Goal: Transaction & Acquisition: Purchase product/service

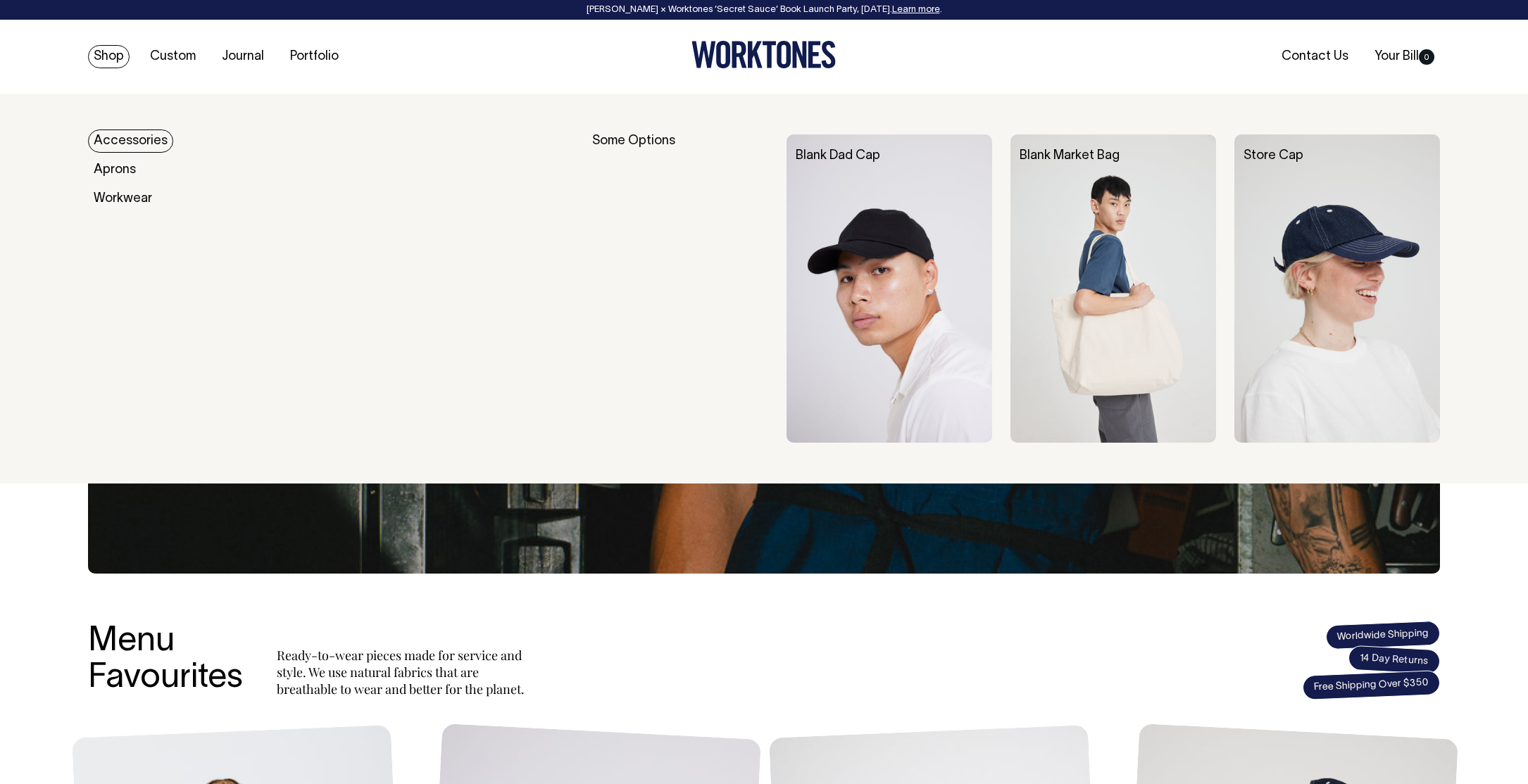
click at [111, 52] on link "Shop" at bounding box center [109, 56] width 42 height 23
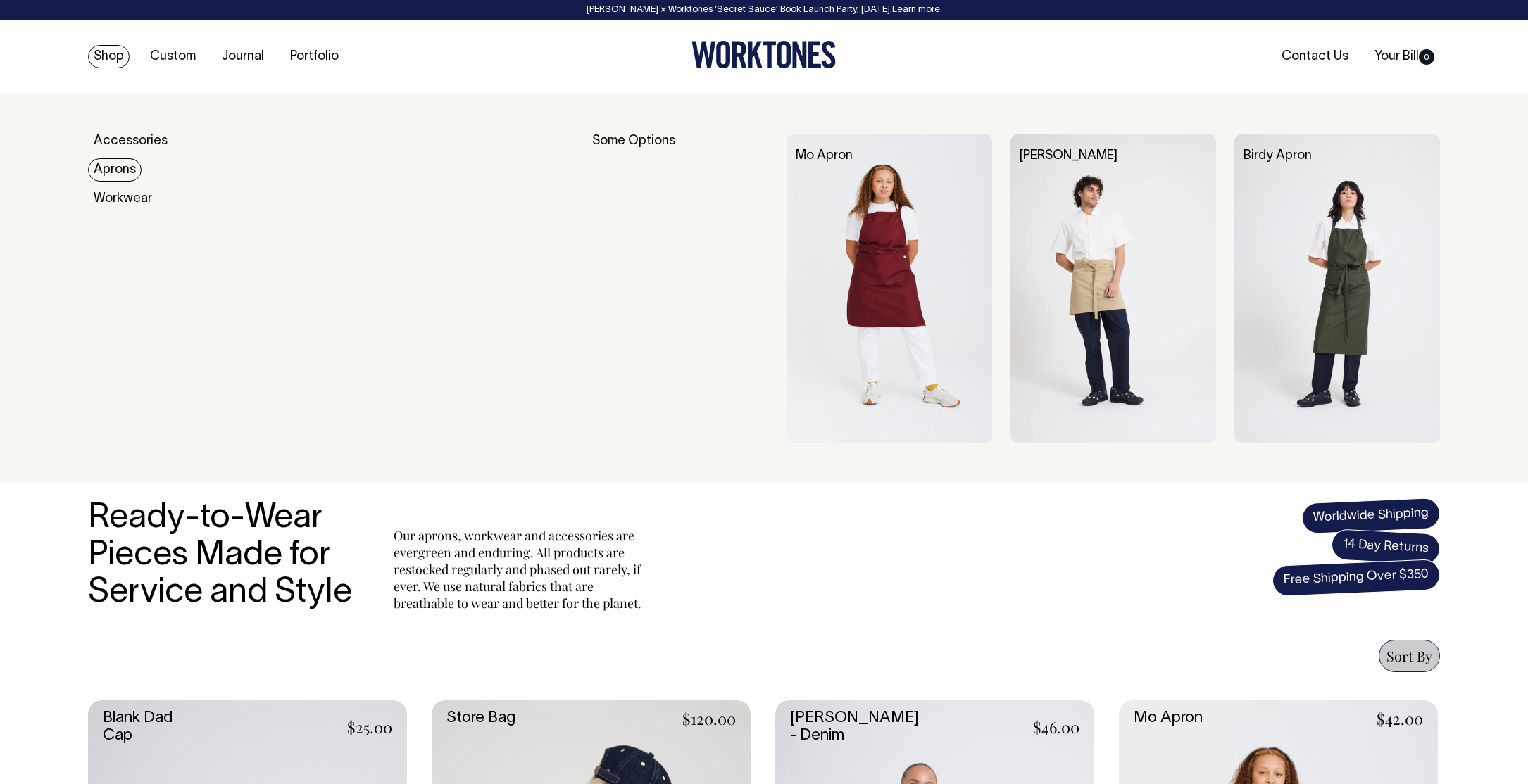
click at [123, 164] on link "Aprons" at bounding box center [114, 169] width 54 height 23
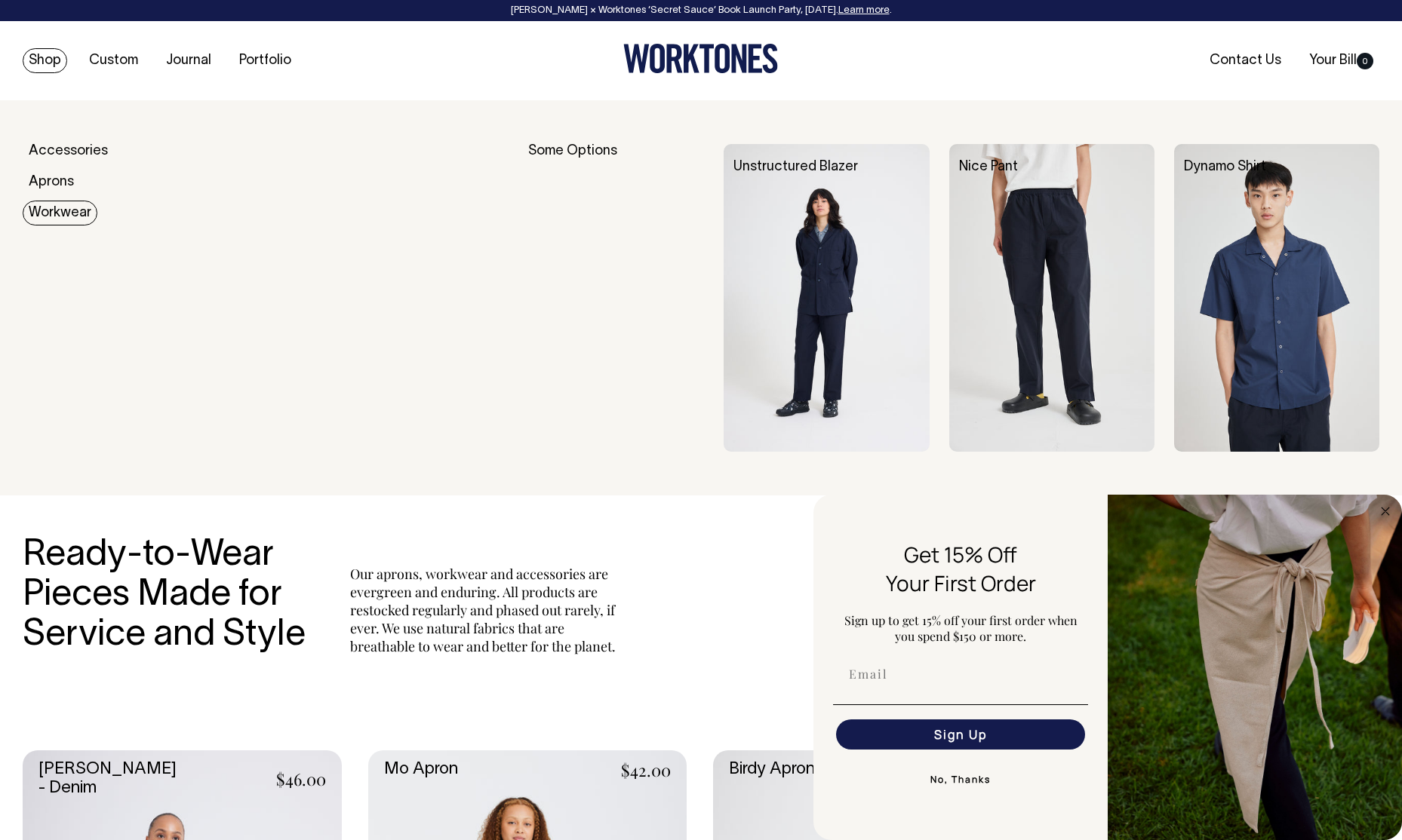
click at [52, 203] on link "Workwear" at bounding box center [59, 212] width 75 height 25
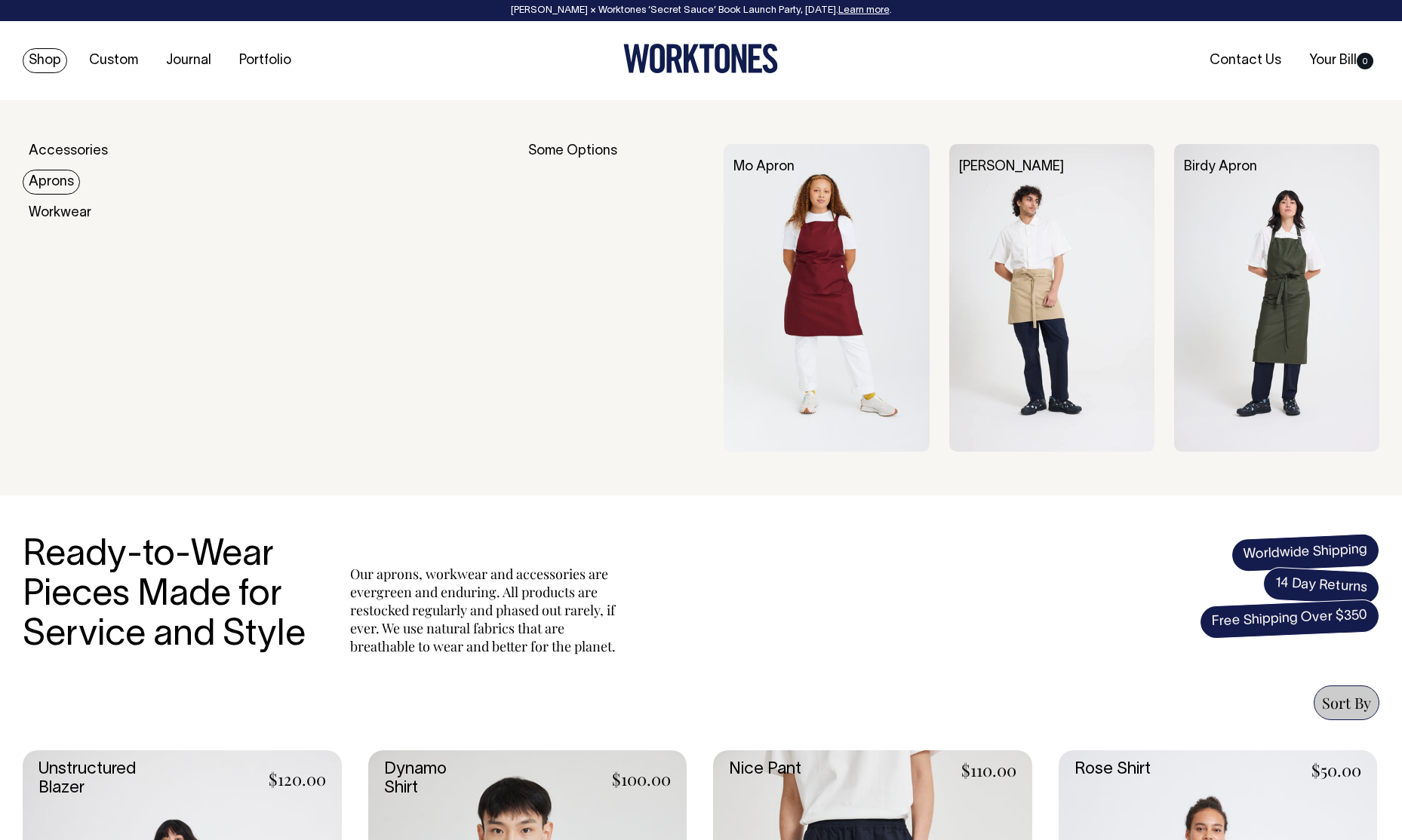
click at [59, 174] on link "Aprons" at bounding box center [51, 182] width 57 height 25
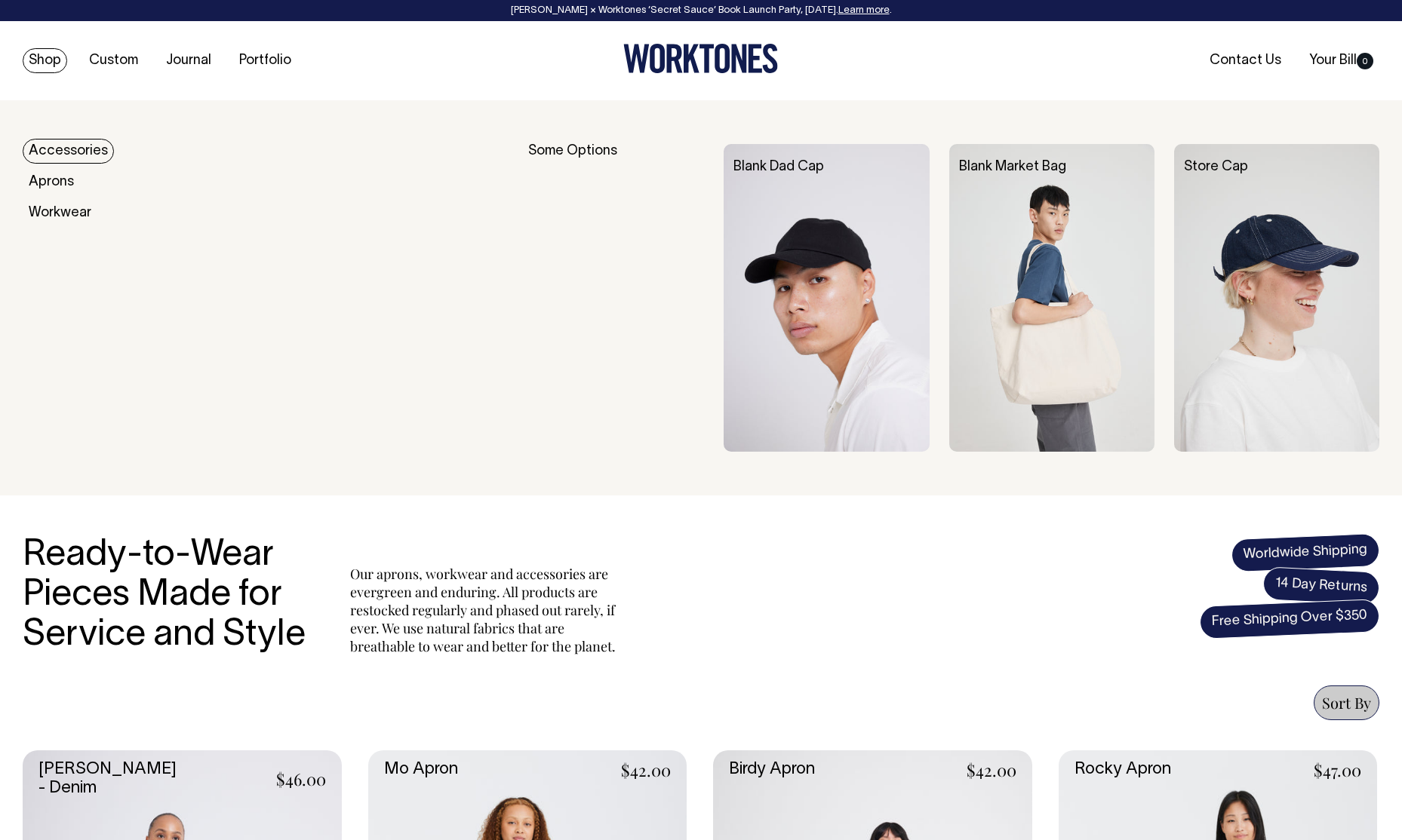
click at [63, 159] on link "Accessories" at bounding box center [68, 151] width 92 height 25
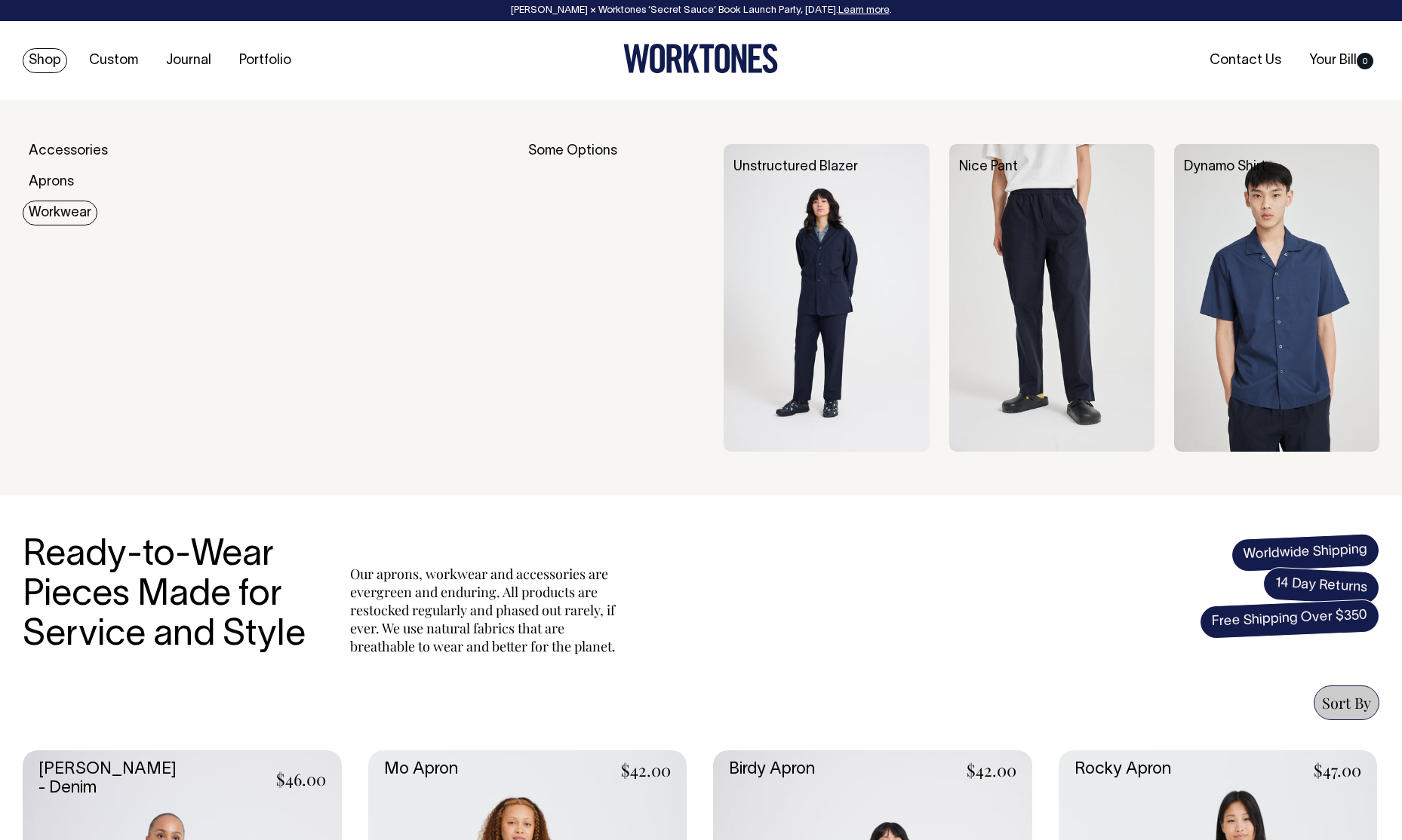
click at [65, 220] on link "Workwear" at bounding box center [59, 212] width 75 height 25
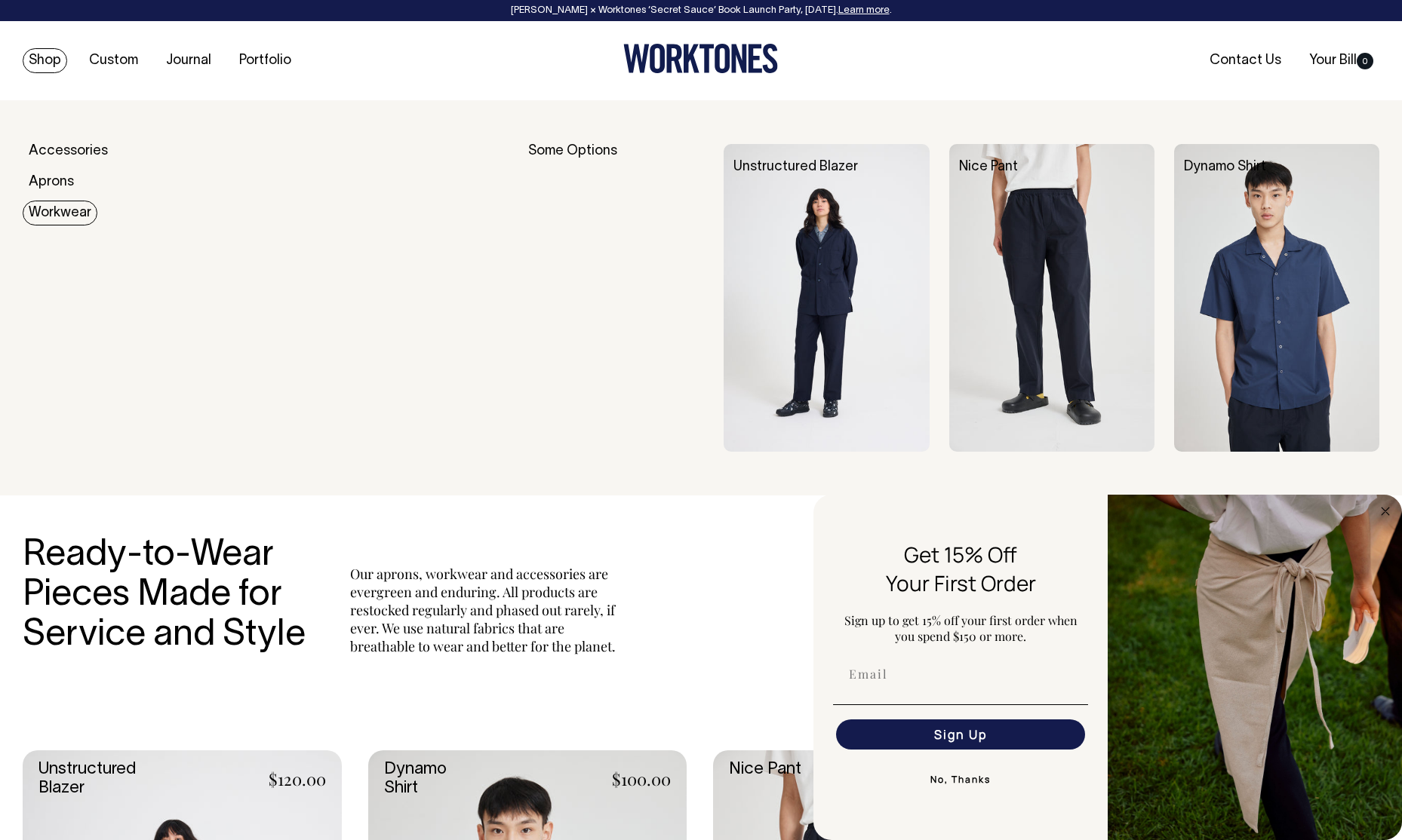
click at [55, 218] on link "Workwear" at bounding box center [59, 212] width 75 height 25
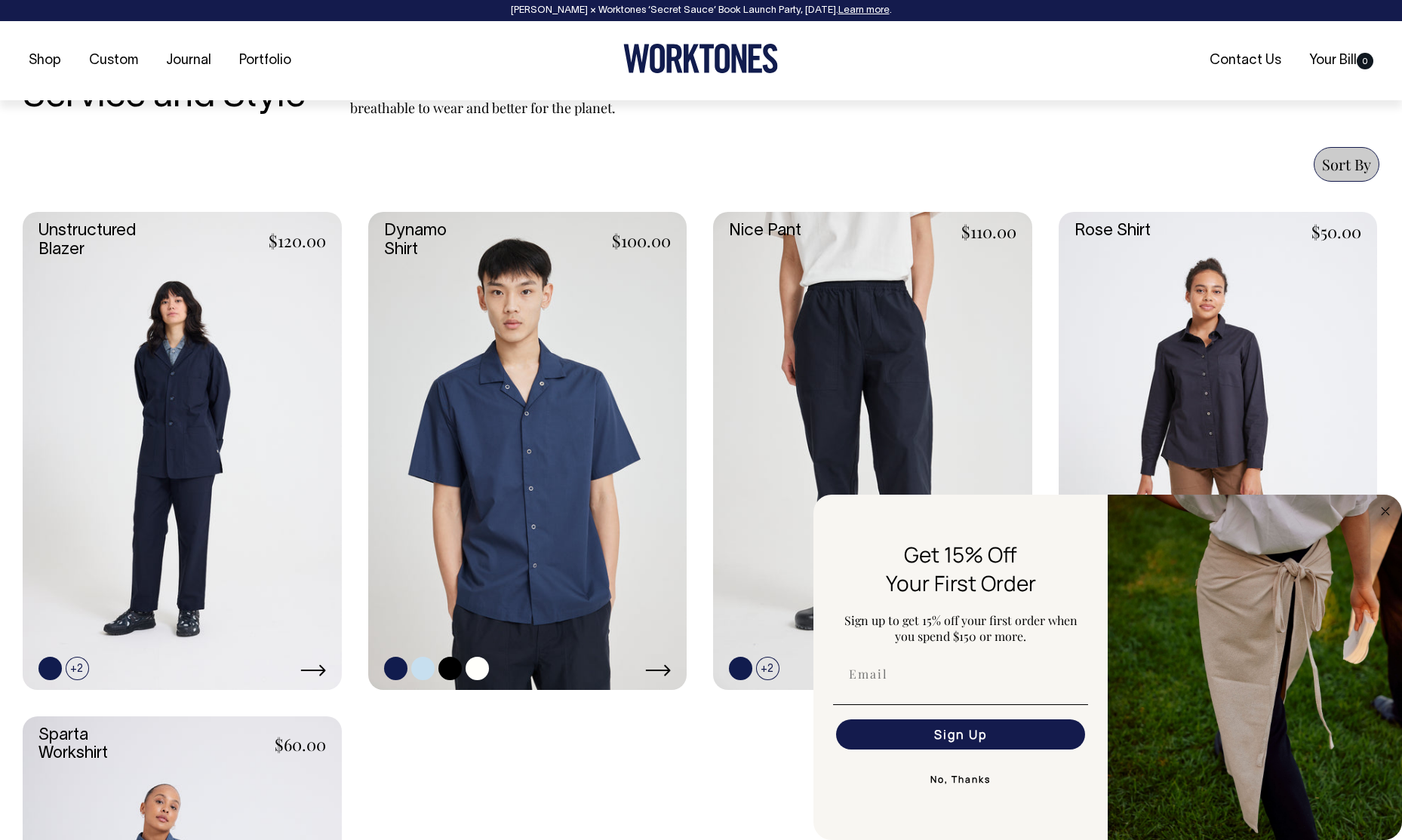
click at [590, 466] on link at bounding box center [528, 451] width 319 height 478
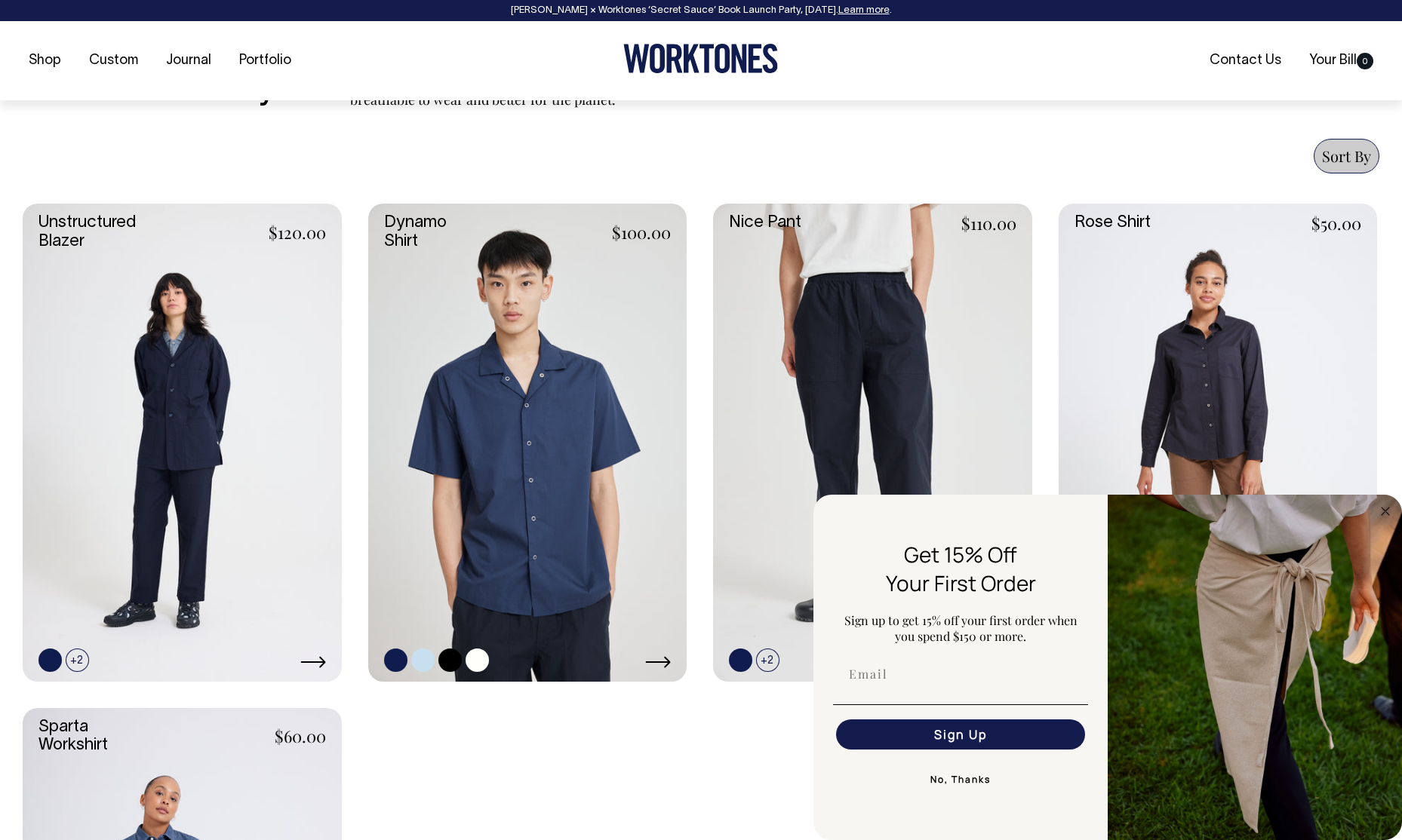
scroll to position [549, 0]
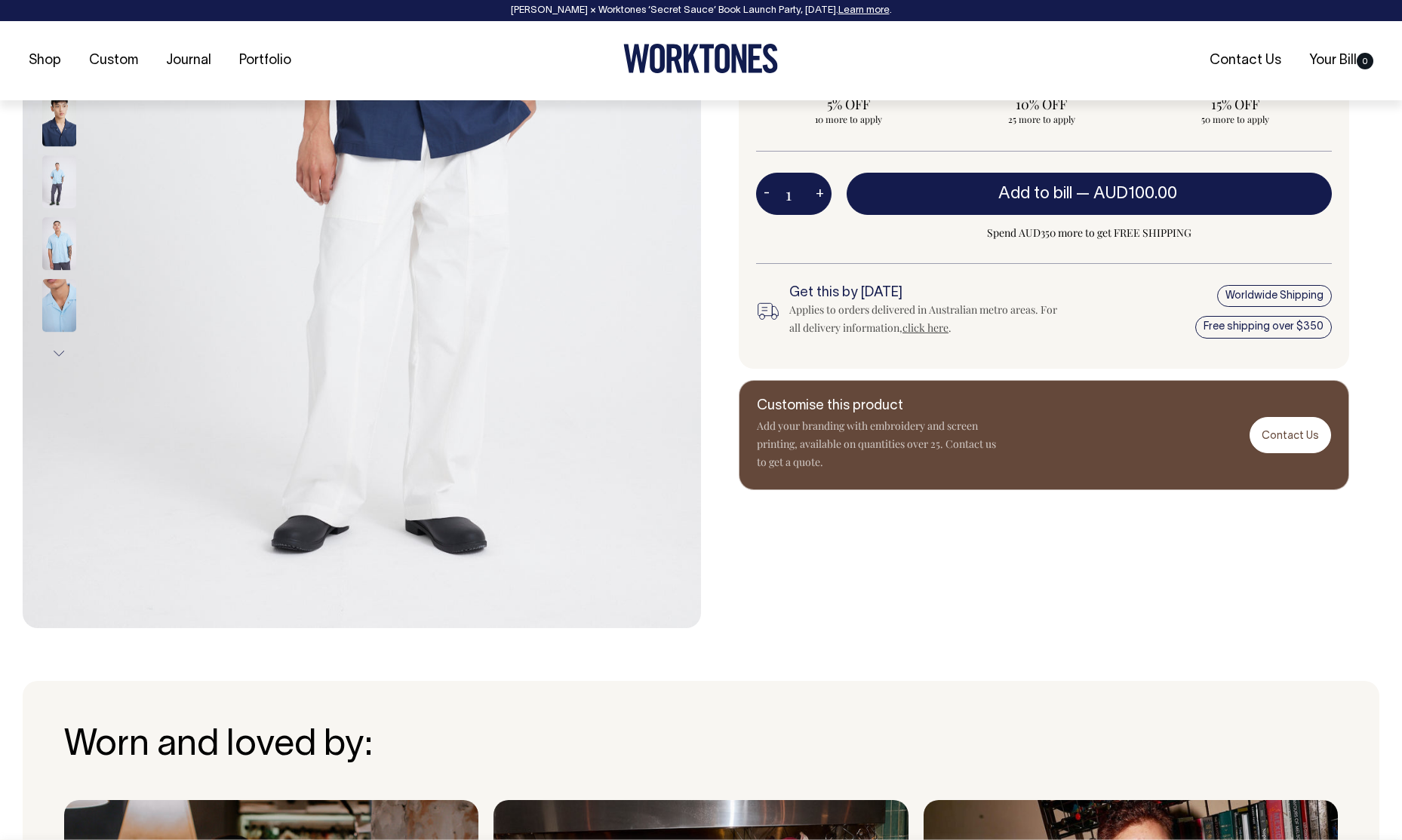
scroll to position [490, 0]
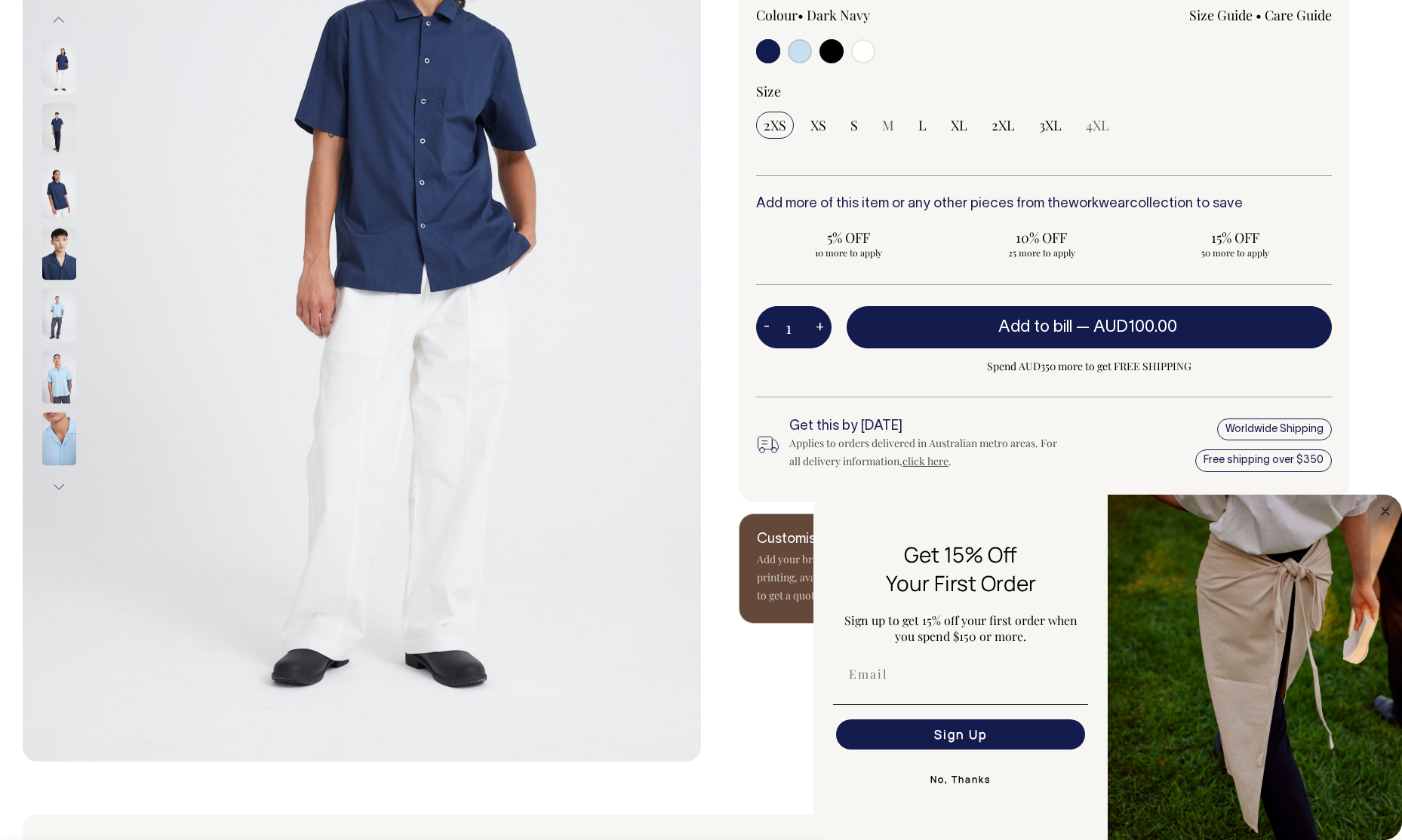
click at [762, 449] on icon at bounding box center [768, 444] width 24 height 30
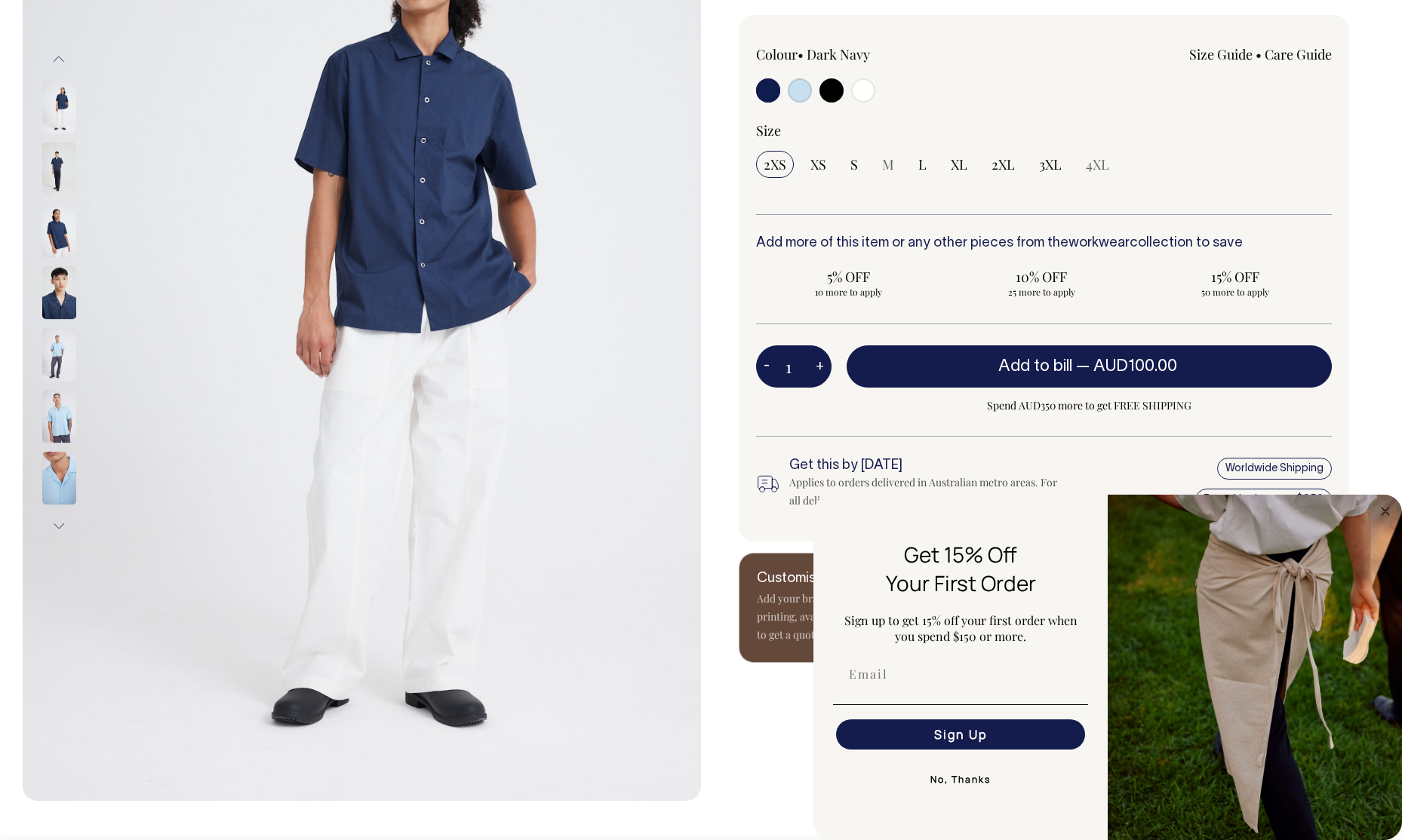
scroll to position [1141, 0]
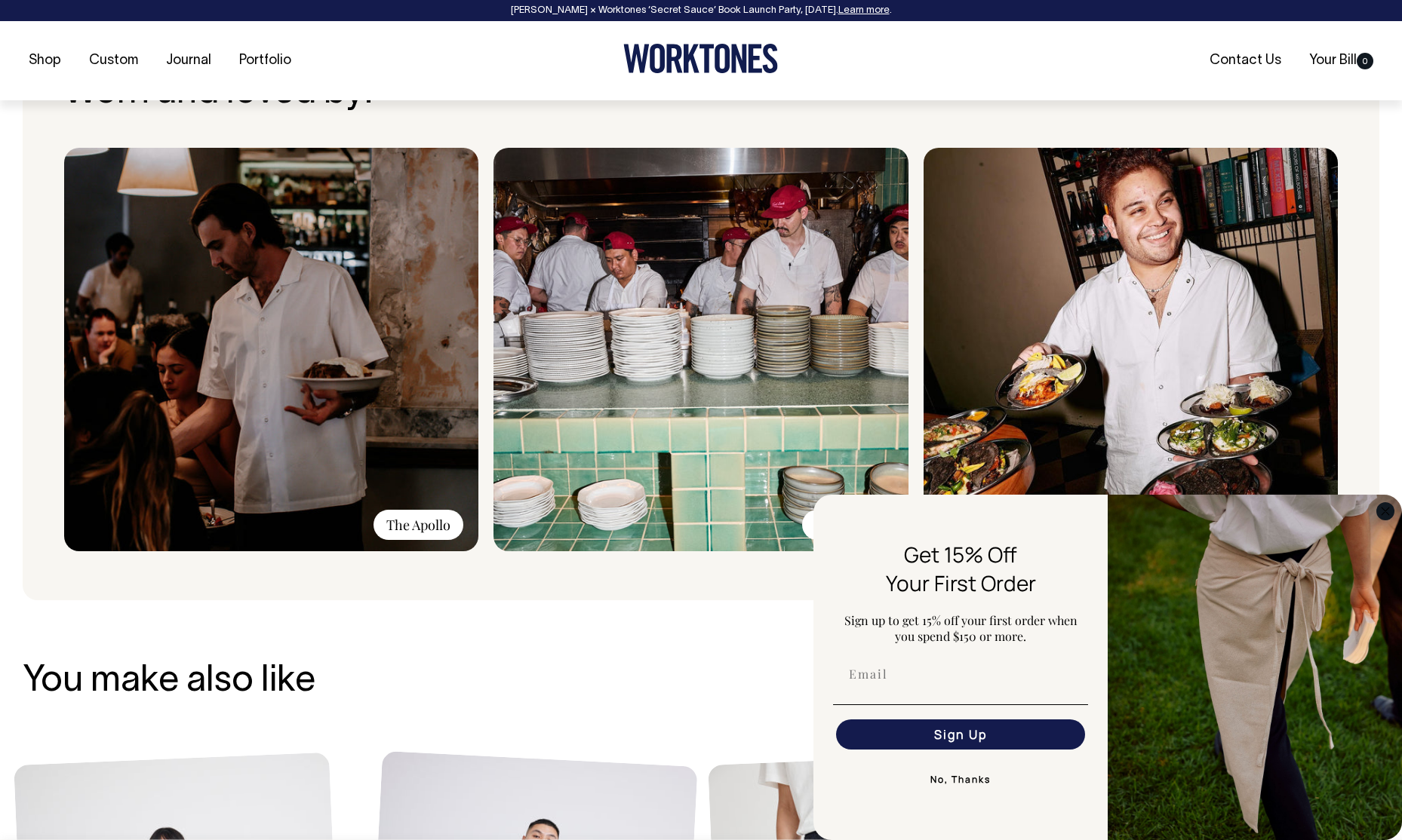
click at [1386, 507] on circle "Close dialog" at bounding box center [1385, 511] width 17 height 17
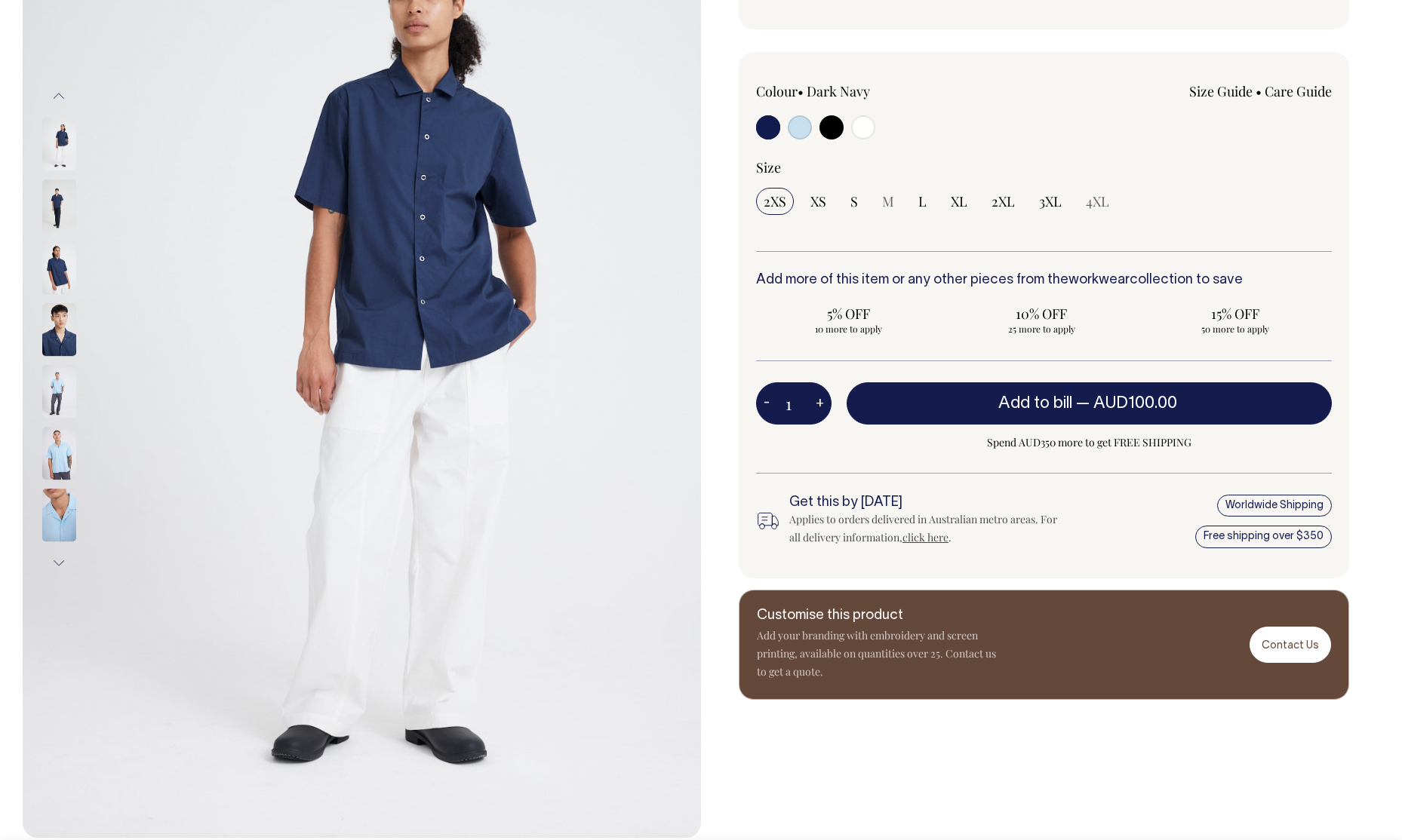
scroll to position [279, 0]
click at [1278, 648] on link "Contact Us" at bounding box center [1290, 644] width 81 height 35
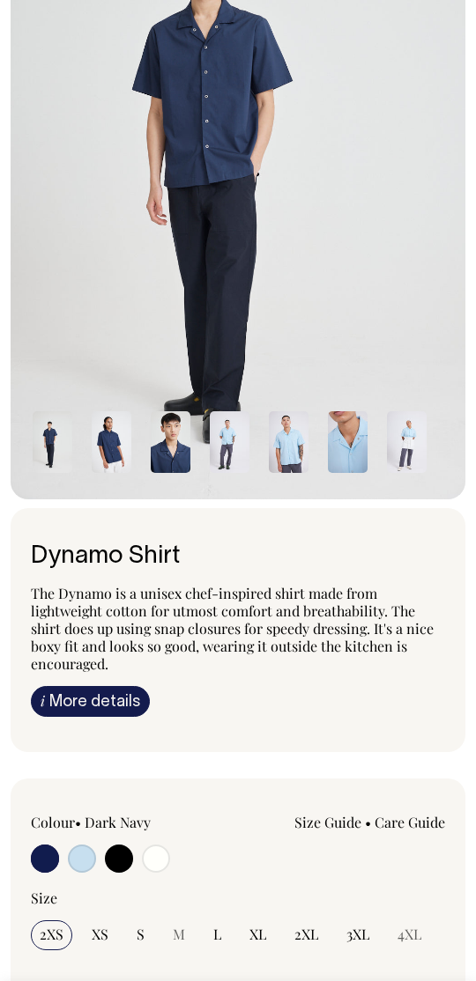
scroll to position [268, 0]
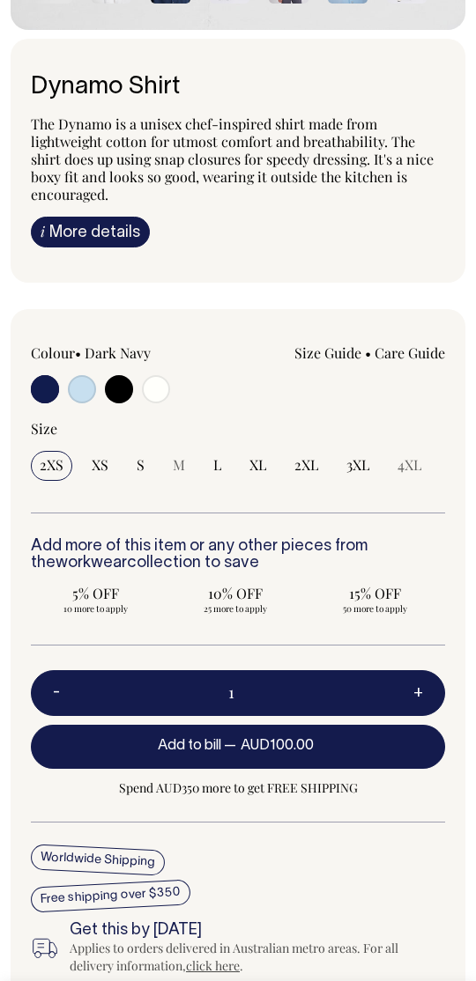
click at [113, 227] on link "i More details" at bounding box center [90, 232] width 119 height 31
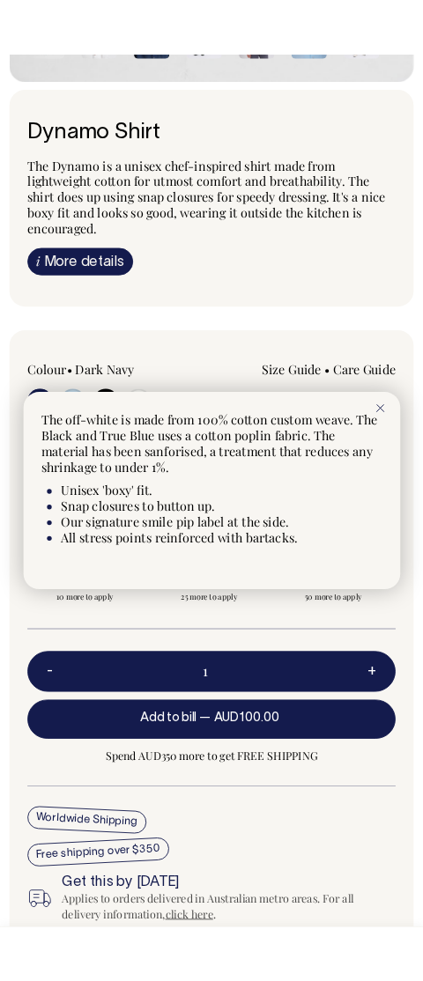
scroll to position [736, 0]
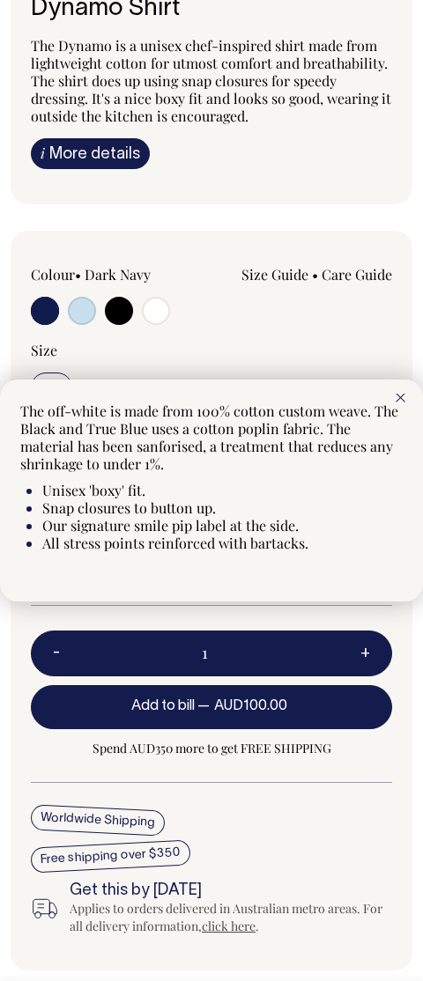
click at [396, 391] on div at bounding box center [400, 397] width 45 height 35
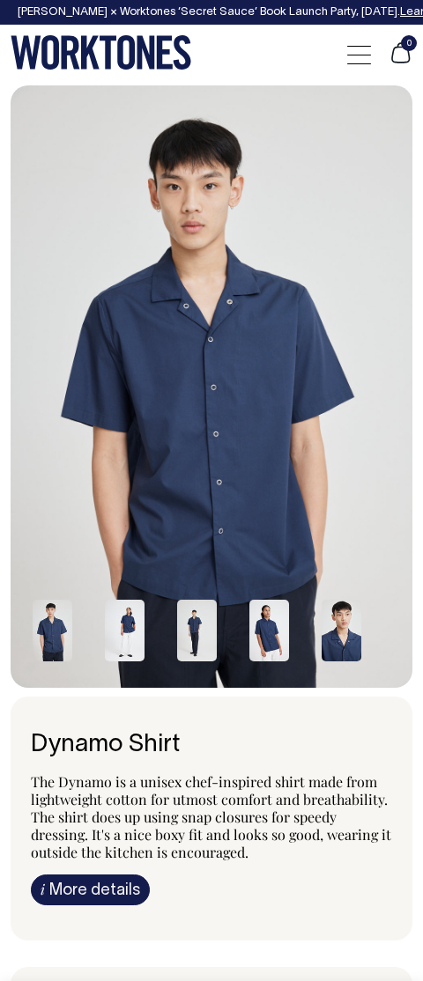
scroll to position [736, 0]
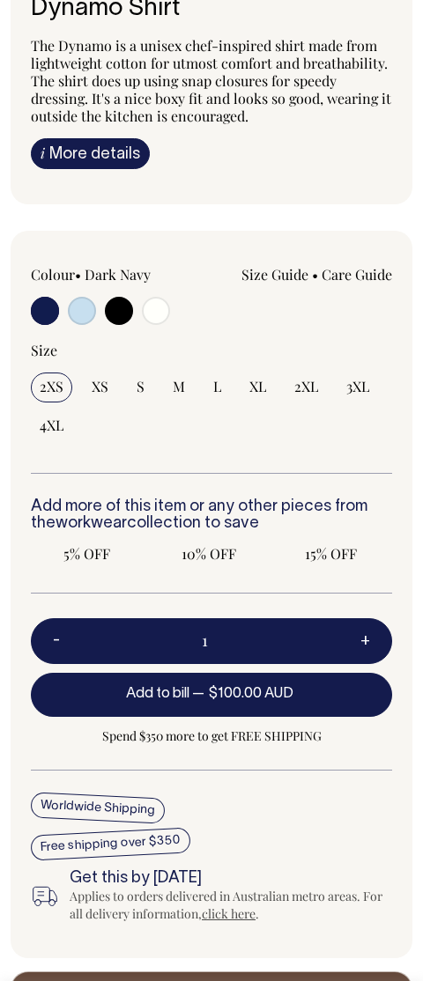
radio input "true"
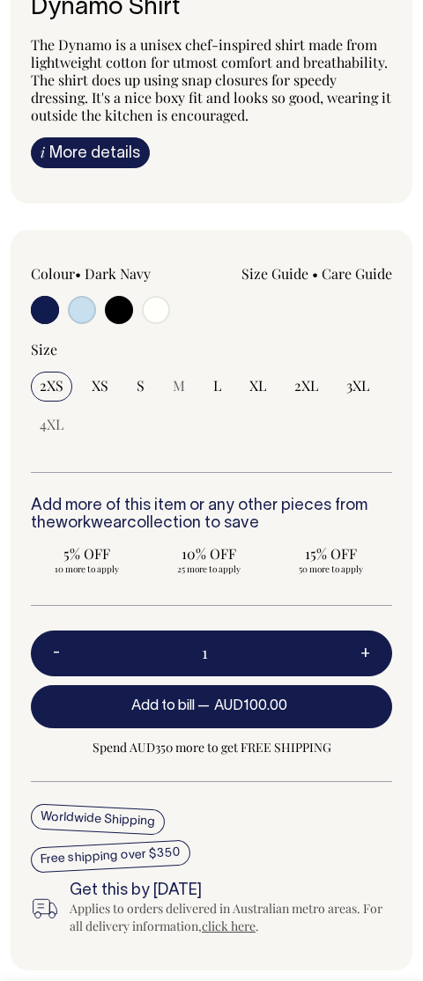
scroll to position [0, 0]
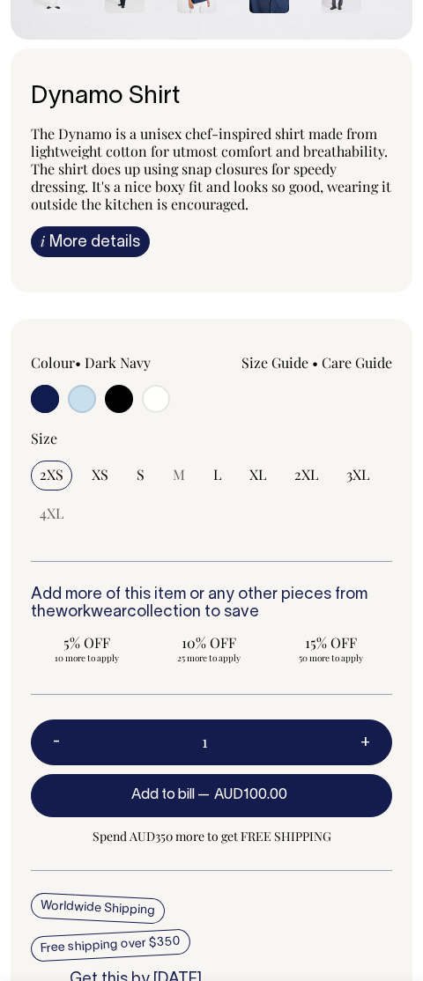
click at [102, 233] on link "i More details" at bounding box center [90, 241] width 119 height 31
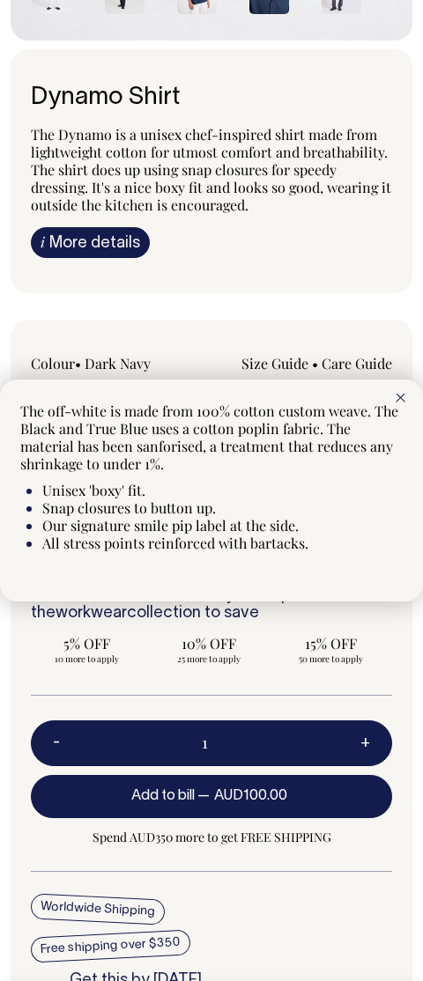
scroll to position [647, 0]
click at [403, 396] on icon at bounding box center [400, 398] width 10 height 9
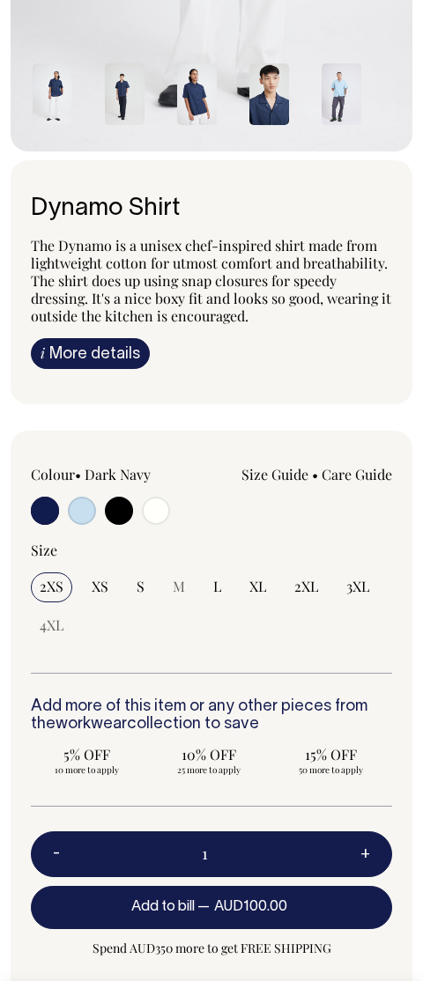
click at [115, 348] on link "i More details" at bounding box center [90, 353] width 119 height 31
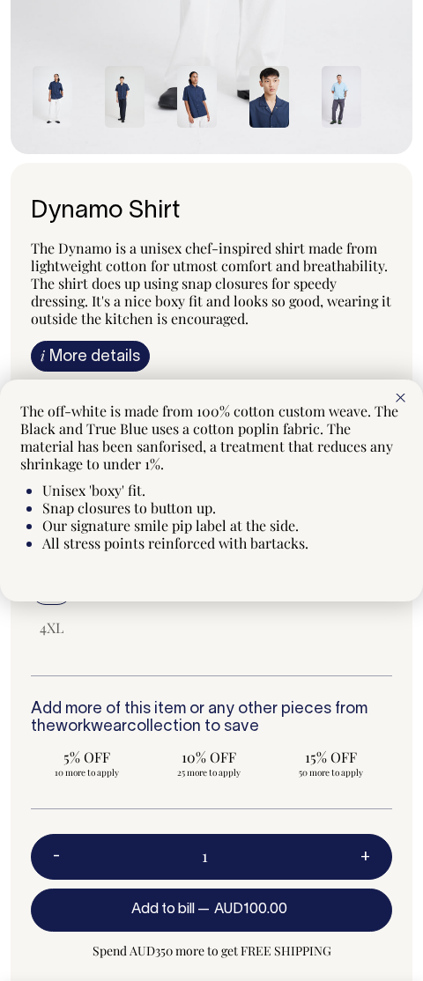
scroll to position [533, 0]
click at [399, 395] on icon at bounding box center [400, 398] width 10 height 9
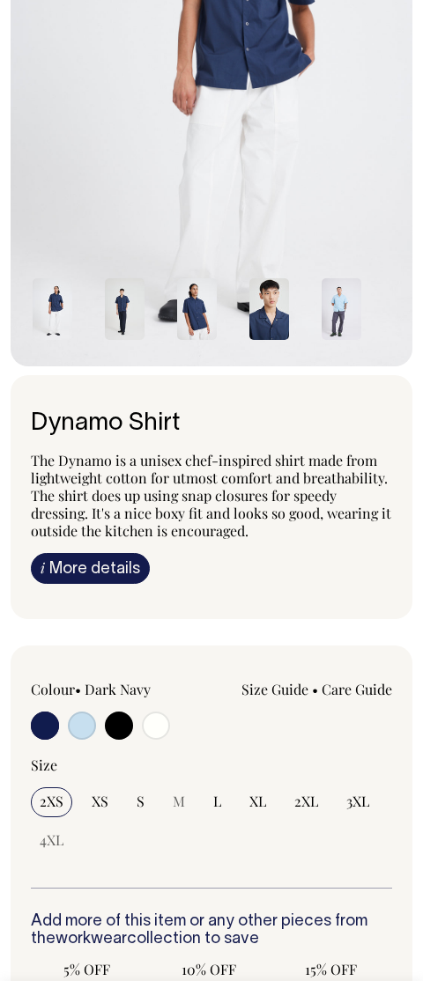
click at [101, 562] on link "i More details" at bounding box center [90, 568] width 119 height 31
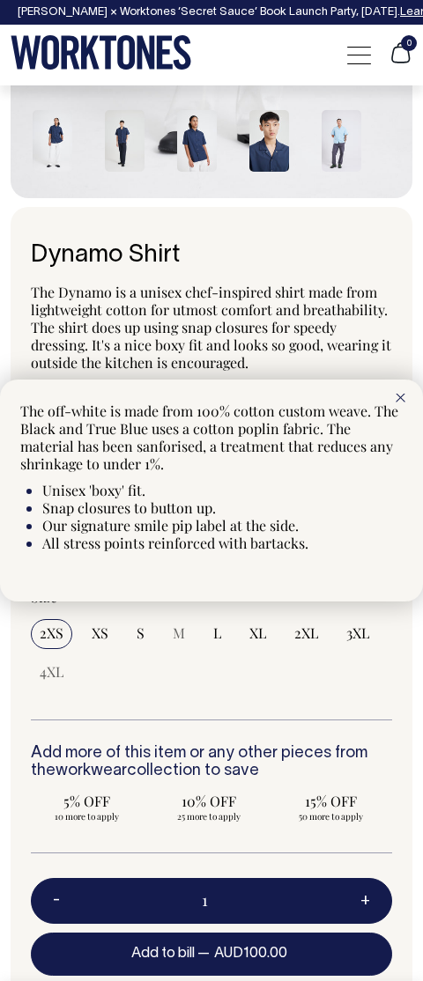
scroll to position [490, 0]
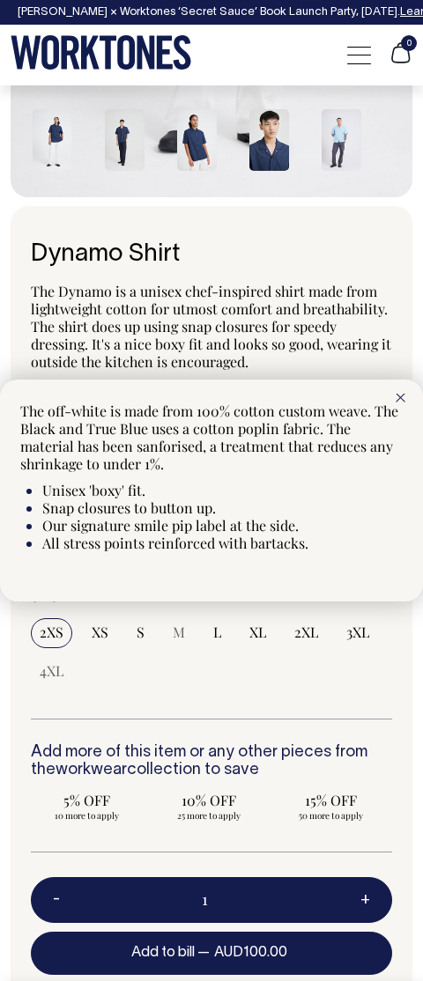
click at [394, 408] on div at bounding box center [400, 397] width 45 height 35
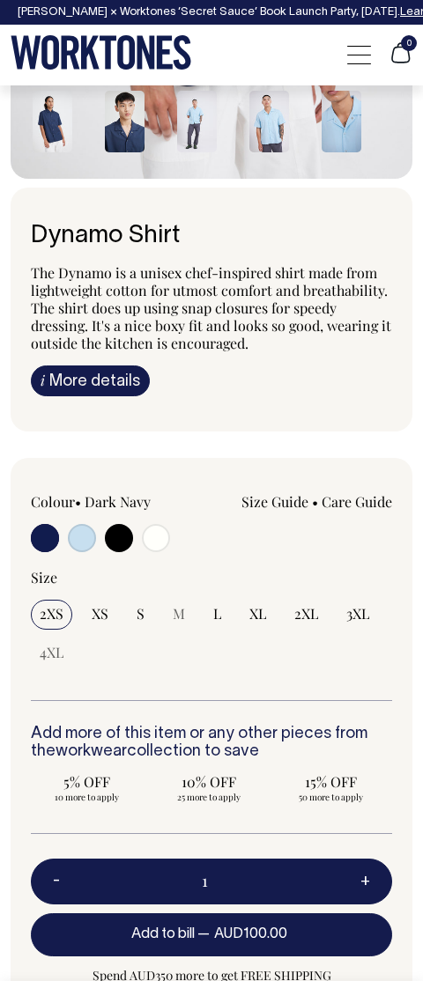
click at [115, 371] on link "i More details" at bounding box center [90, 381] width 119 height 31
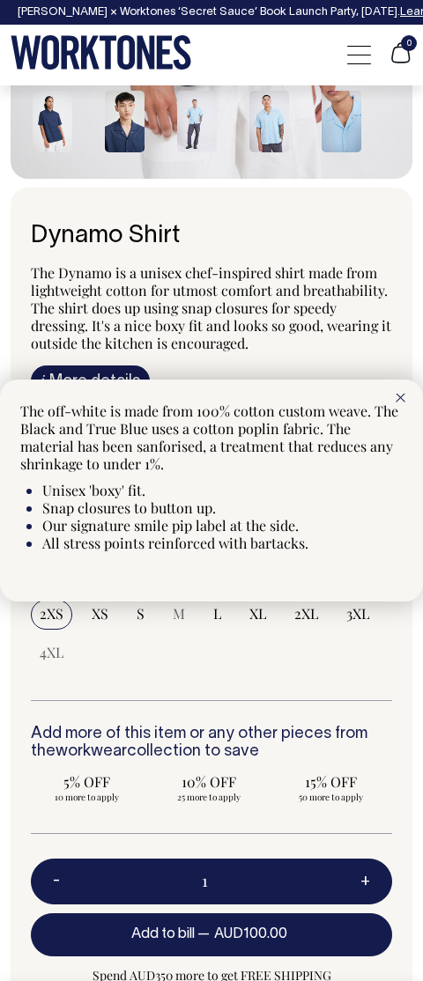
scroll to position [509, 0]
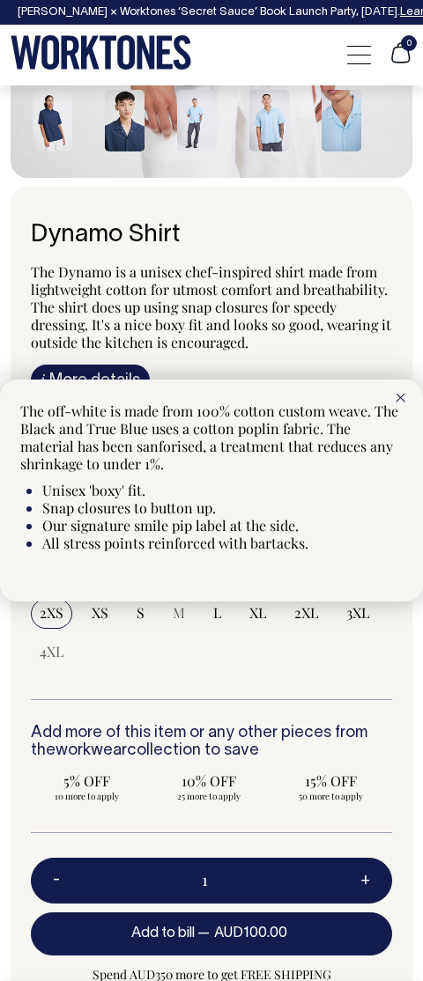
click at [399, 403] on div at bounding box center [400, 397] width 45 height 35
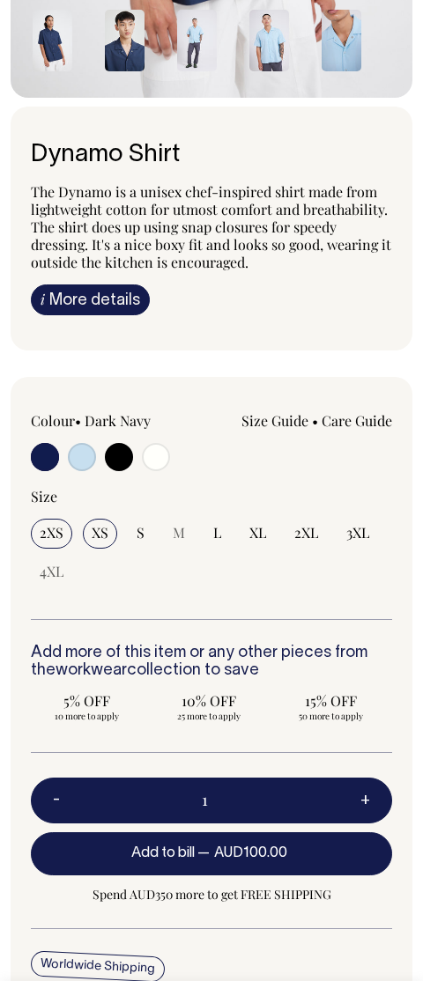
click at [95, 529] on span "XS" at bounding box center [100, 533] width 17 height 18
click at [95, 529] on input "XS" at bounding box center [100, 534] width 34 height 30
radio input "true"
select select "XS"
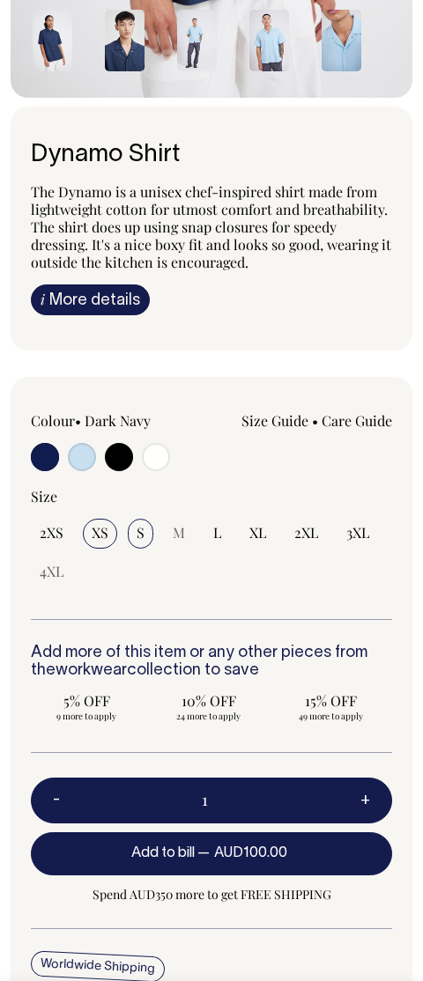
click at [132, 530] on input "S" at bounding box center [141, 534] width 26 height 30
radio input "true"
select select "S"
click at [63, 530] on input "2XS" at bounding box center [51, 534] width 41 height 30
radio input "true"
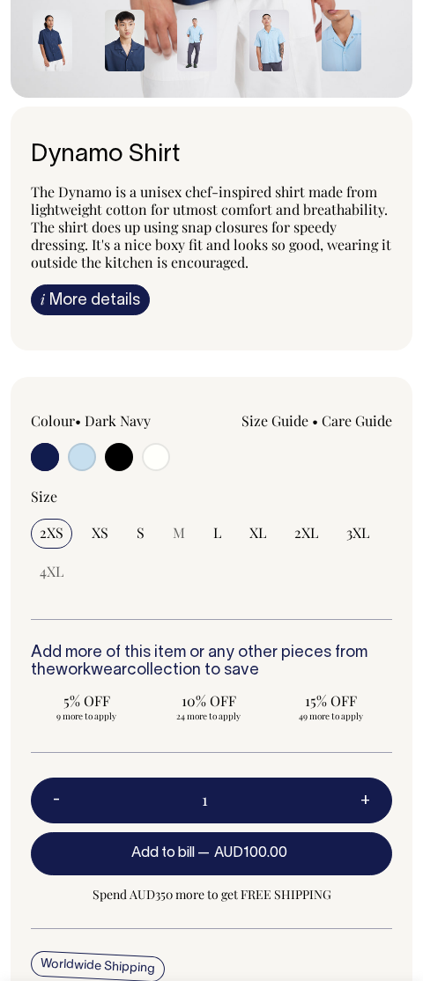
select select "2XS"
click at [86, 453] on input "radio" at bounding box center [82, 457] width 28 height 28
radio input "true"
select select "True Blue"
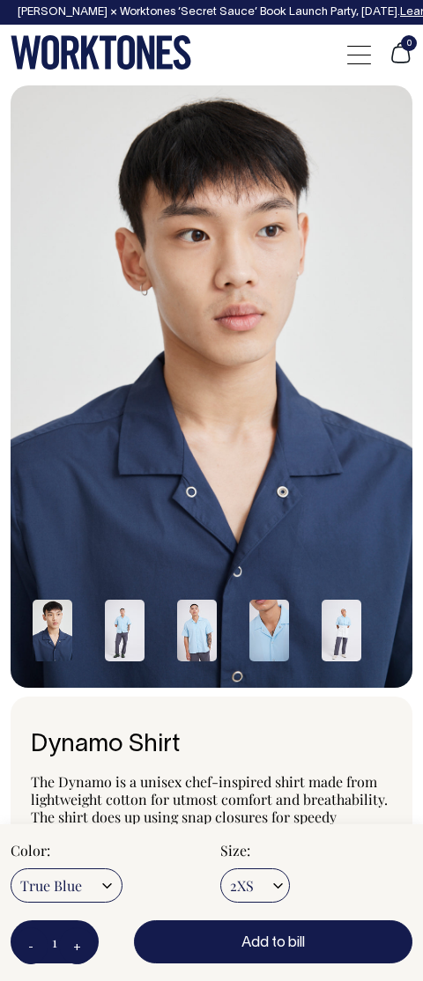
click at [358, 62] on div at bounding box center [359, 54] width 24 height 33
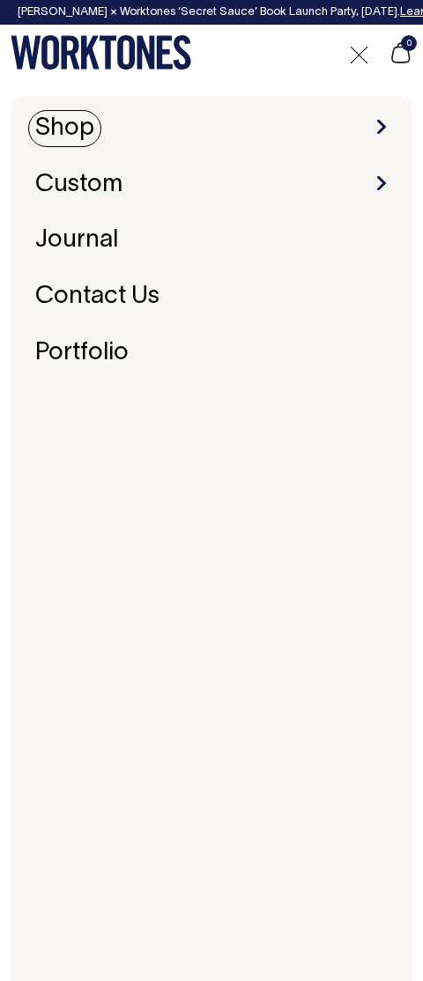
click at [87, 132] on link "Shop" at bounding box center [64, 128] width 73 height 37
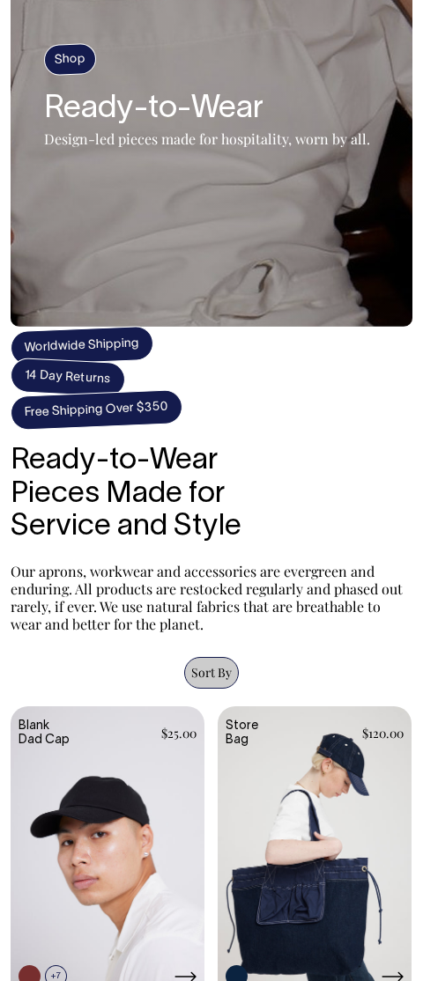
scroll to position [317, 0]
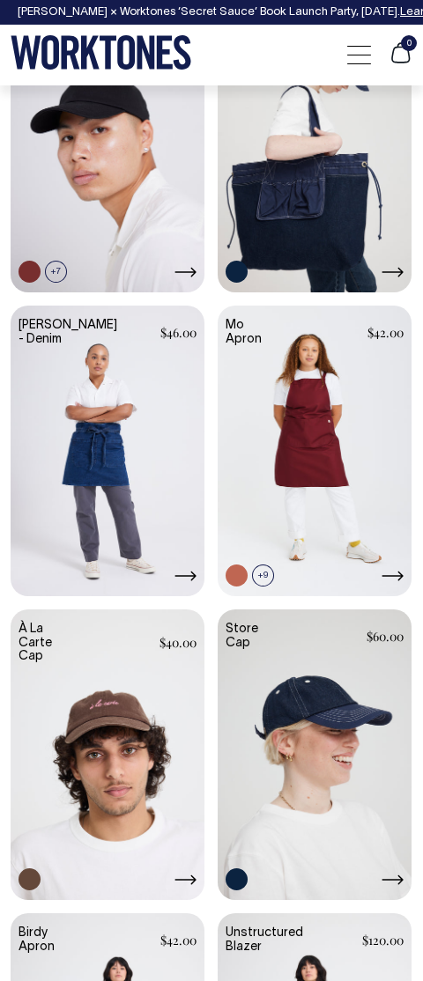
click at [307, 487] on link at bounding box center [315, 453] width 194 height 294
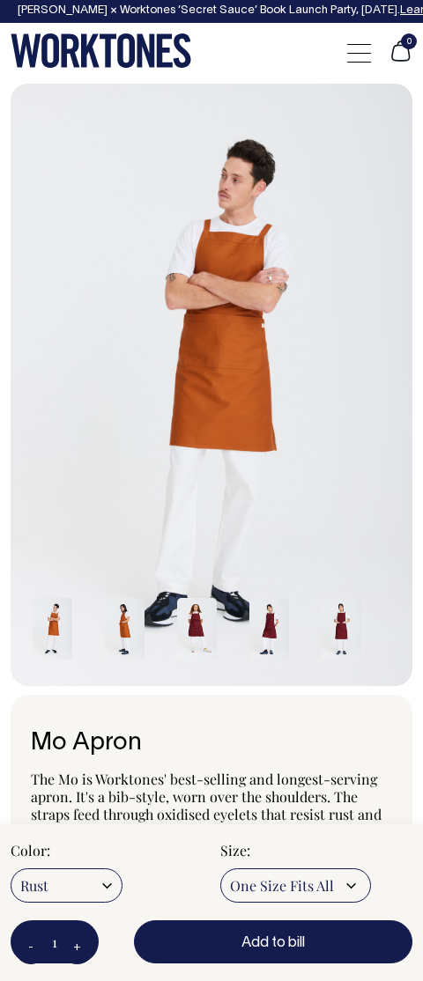
scroll to position [1, 0]
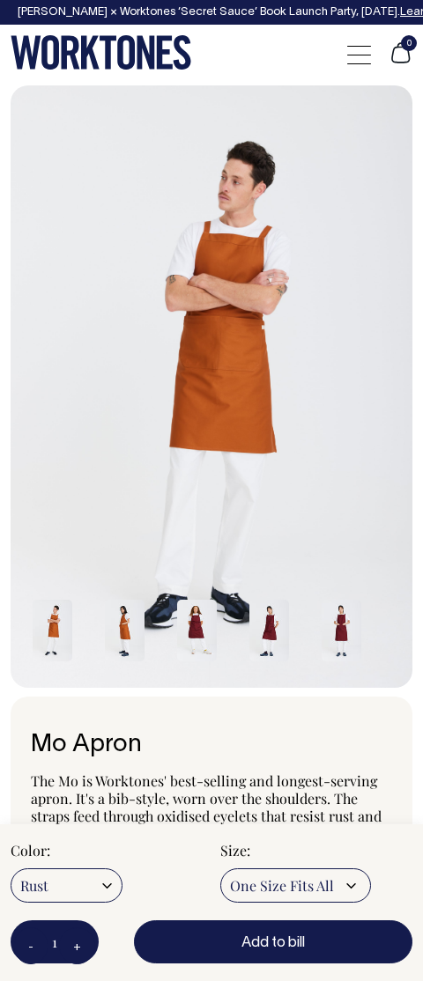
click at [93, 886] on select "Rust Olive Natural Dark Navy Blue/Grey Pink Burgundy Khaki Off-White Black" at bounding box center [67, 885] width 112 height 34
click at [299, 888] on select "One Size Fits All" at bounding box center [295, 885] width 151 height 34
click at [90, 880] on select "Rust Olive Natural Dark Navy Blue/Grey Pink Burgundy Khaki Off-White Black" at bounding box center [67, 885] width 112 height 34
select select "Olive"
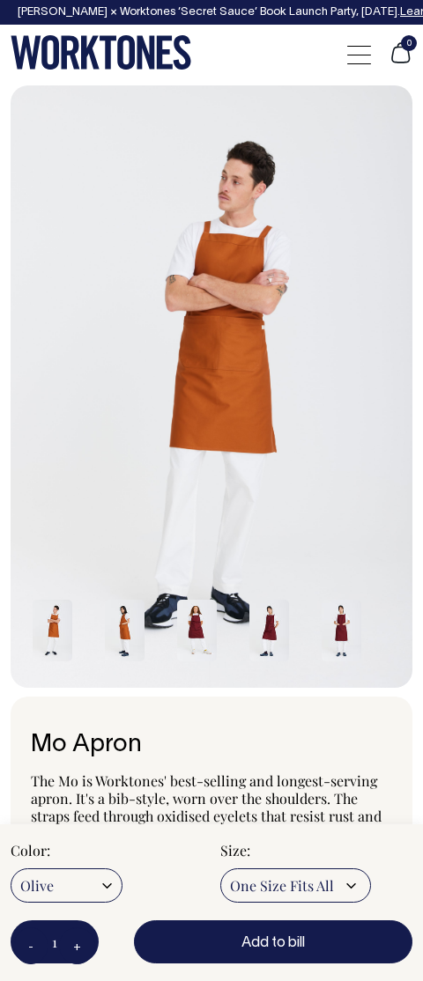
radio input "true"
click at [11, 868] on select "Rust Olive Natural Dark Navy Blue/Grey Pink Burgundy Khaki Off-White Black" at bounding box center [67, 885] width 112 height 34
radio input "true"
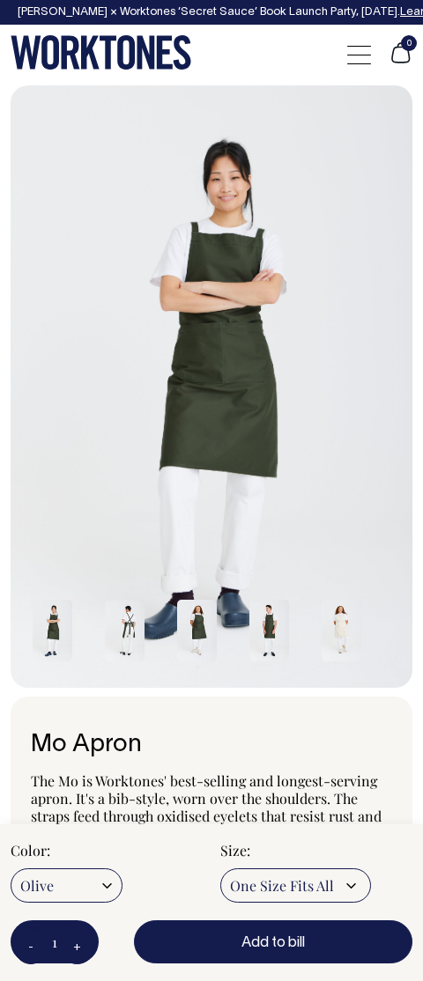
click at [279, 890] on select "One Size Fits All" at bounding box center [295, 885] width 151 height 34
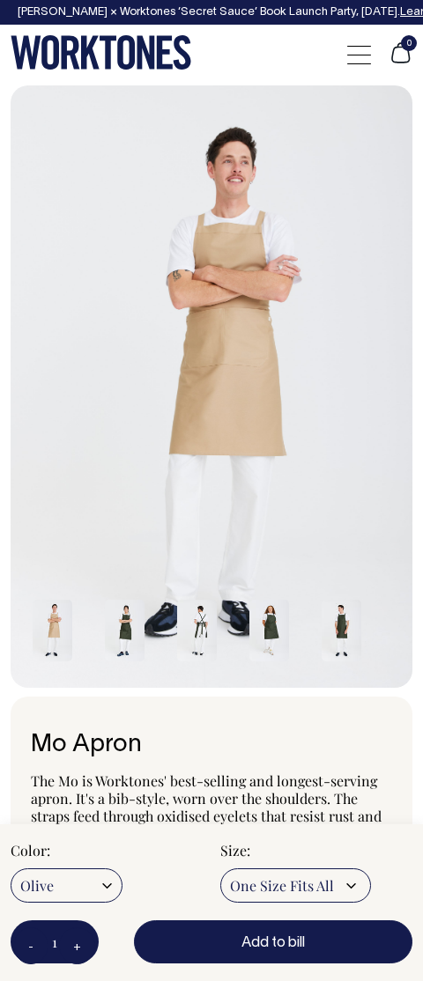
click at [107, 55] on icon at bounding box center [108, 52] width 17 height 33
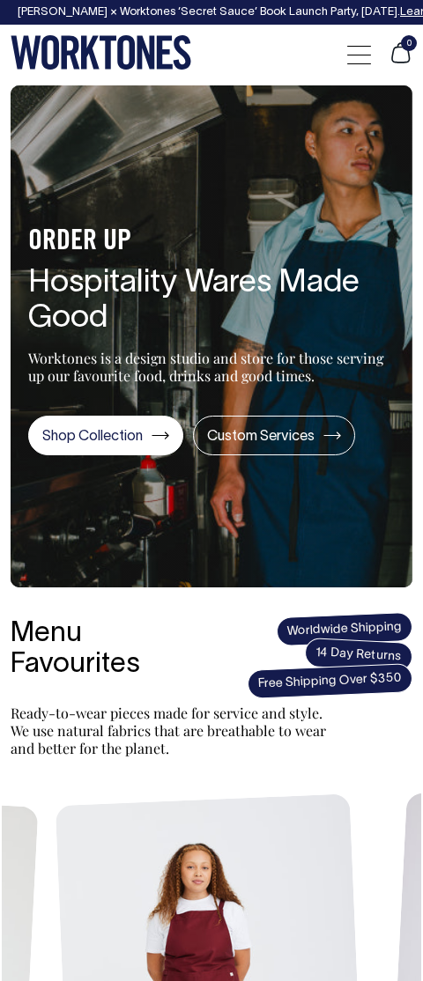
click at [354, 59] on div at bounding box center [359, 54] width 24 height 33
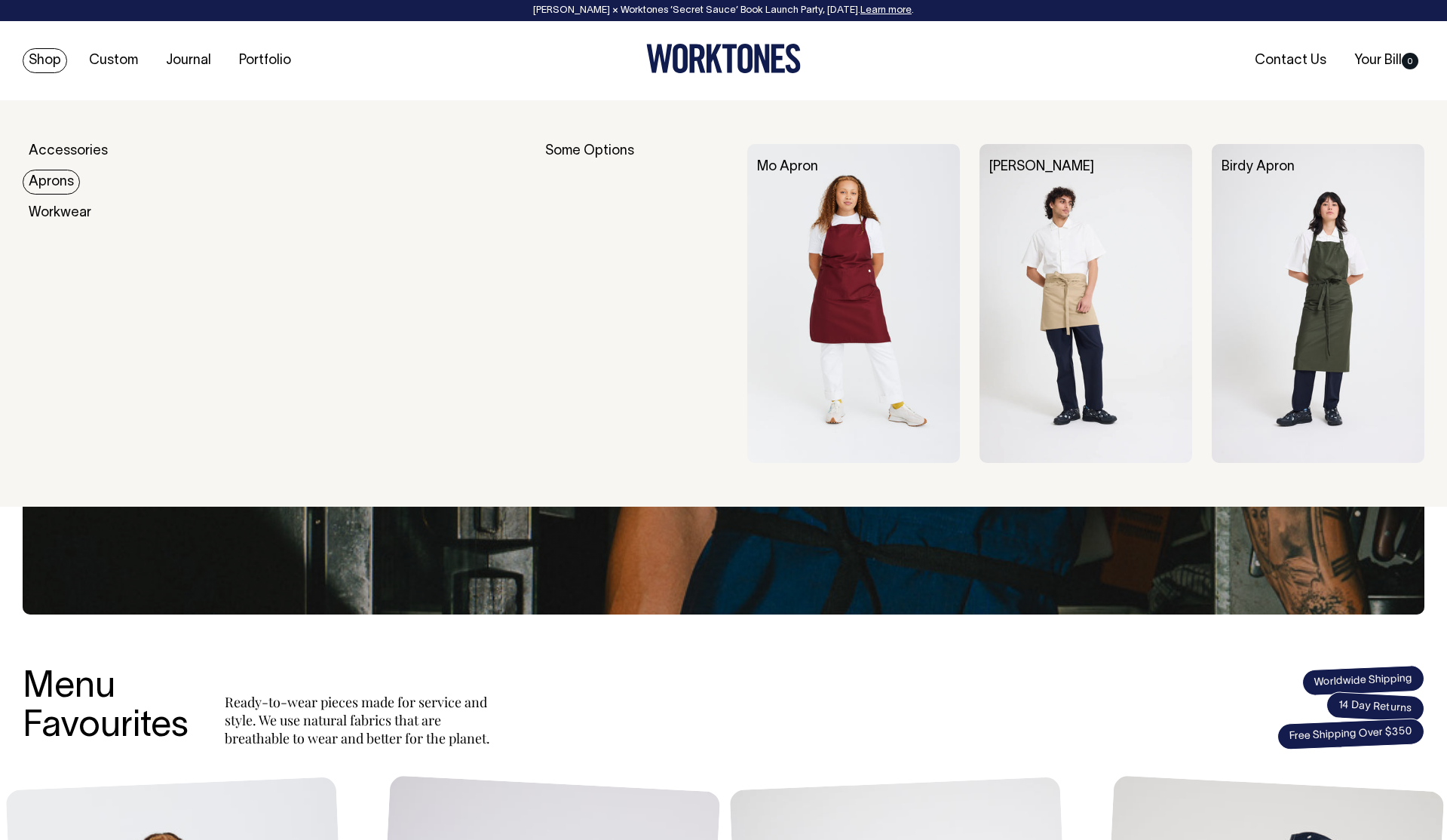
click at [57, 180] on link "Aprons" at bounding box center [51, 182] width 57 height 25
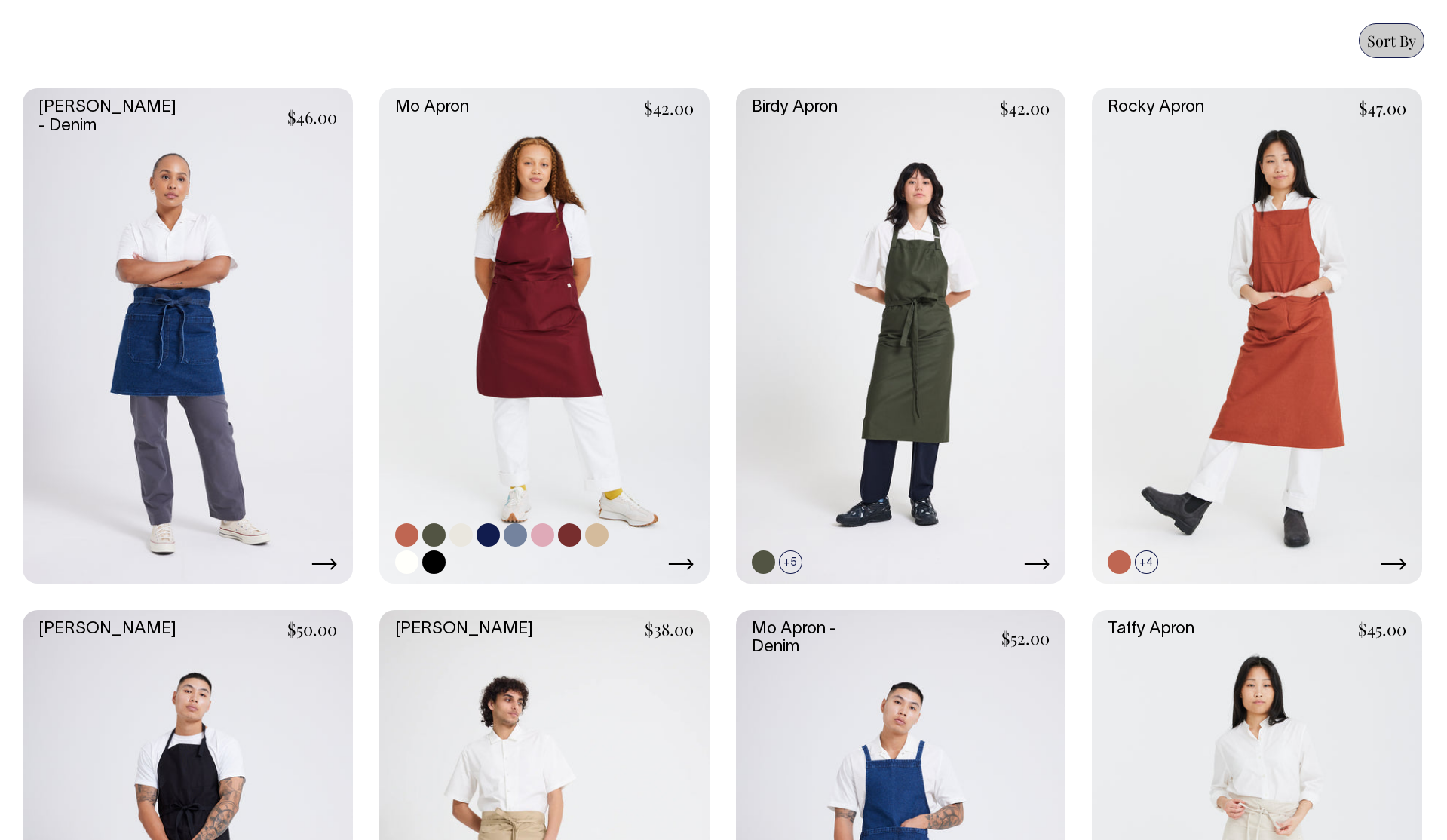
scroll to position [662, 0]
click at [487, 527] on link at bounding box center [488, 534] width 23 height 23
click at [873, 565] on link at bounding box center [872, 562] width 23 height 23
click at [490, 534] on link at bounding box center [488, 534] width 23 height 23
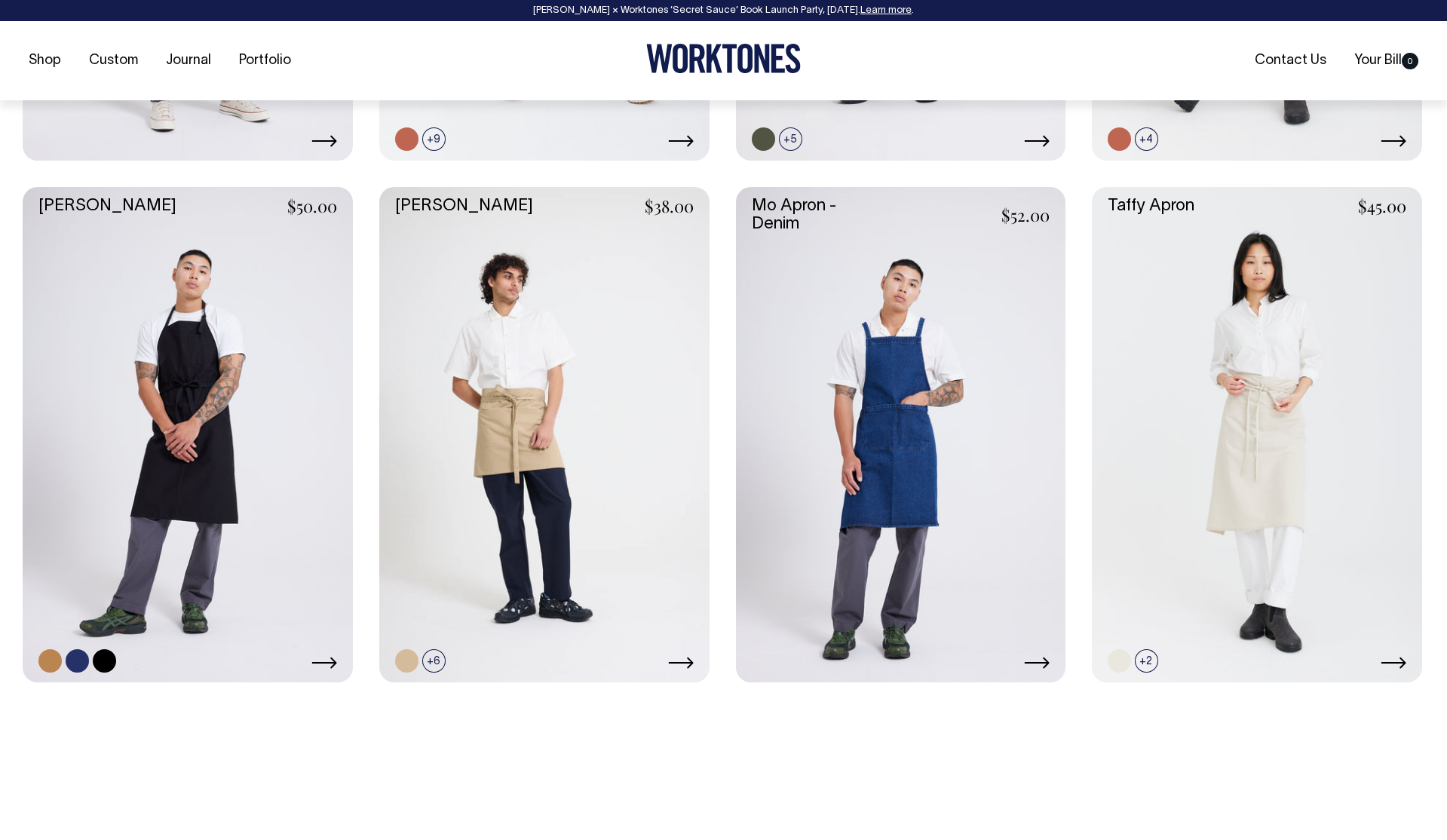
scroll to position [1086, 0]
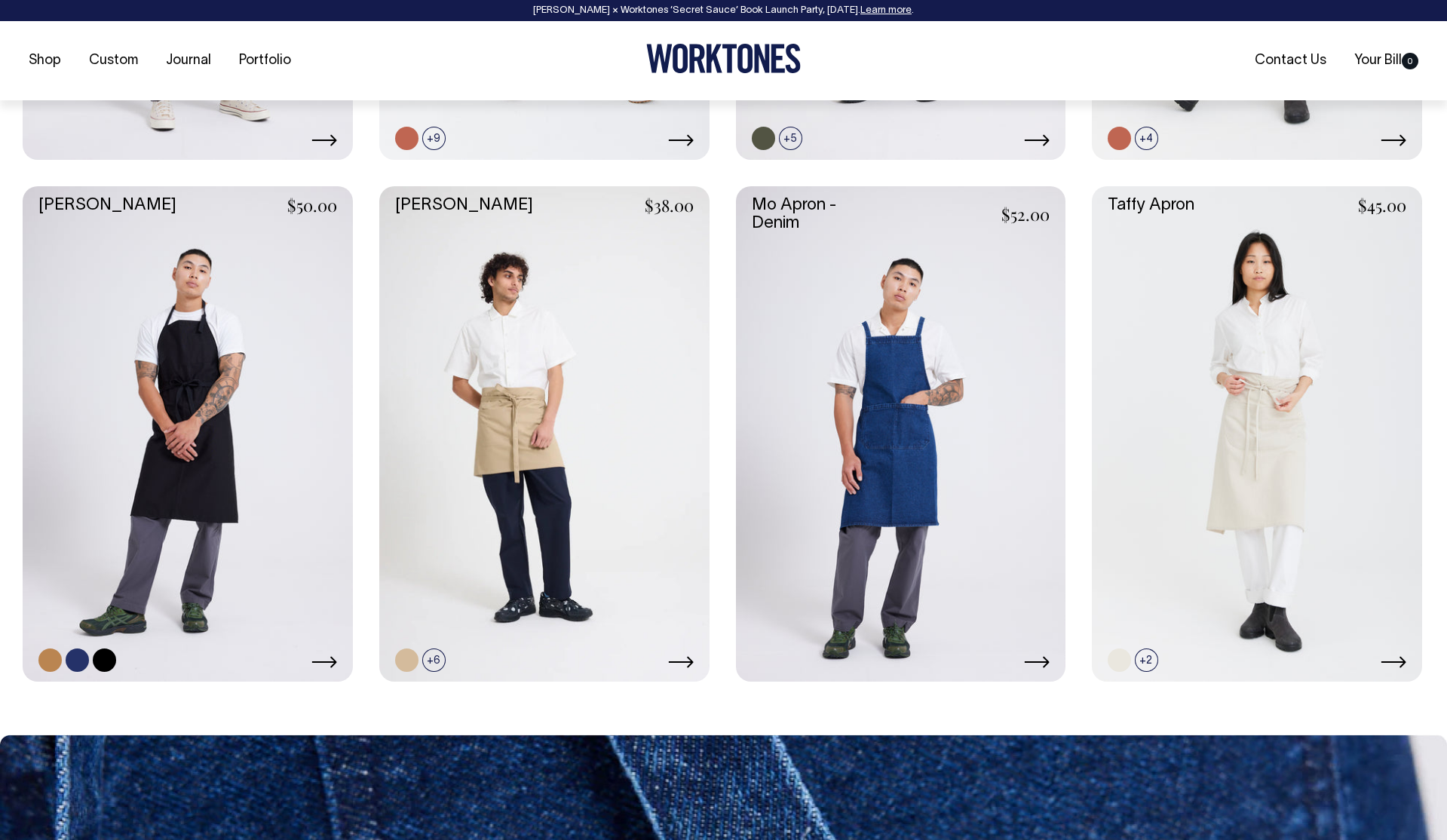
click at [76, 658] on link at bounding box center [77, 659] width 23 height 23
click at [104, 660] on link at bounding box center [104, 659] width 23 height 23
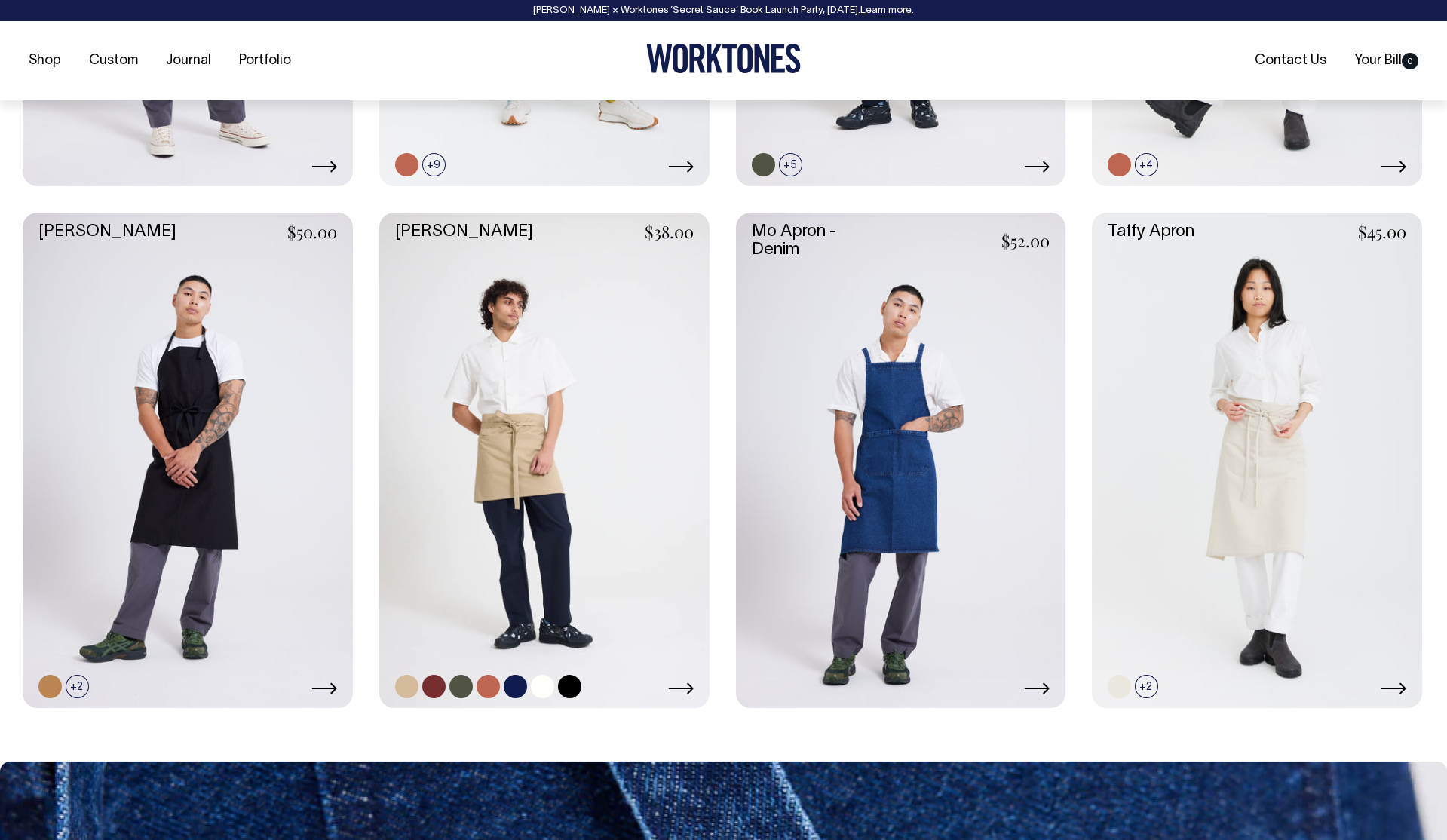
scroll to position [1060, 0]
click at [486, 690] on link at bounding box center [488, 685] width 23 height 23
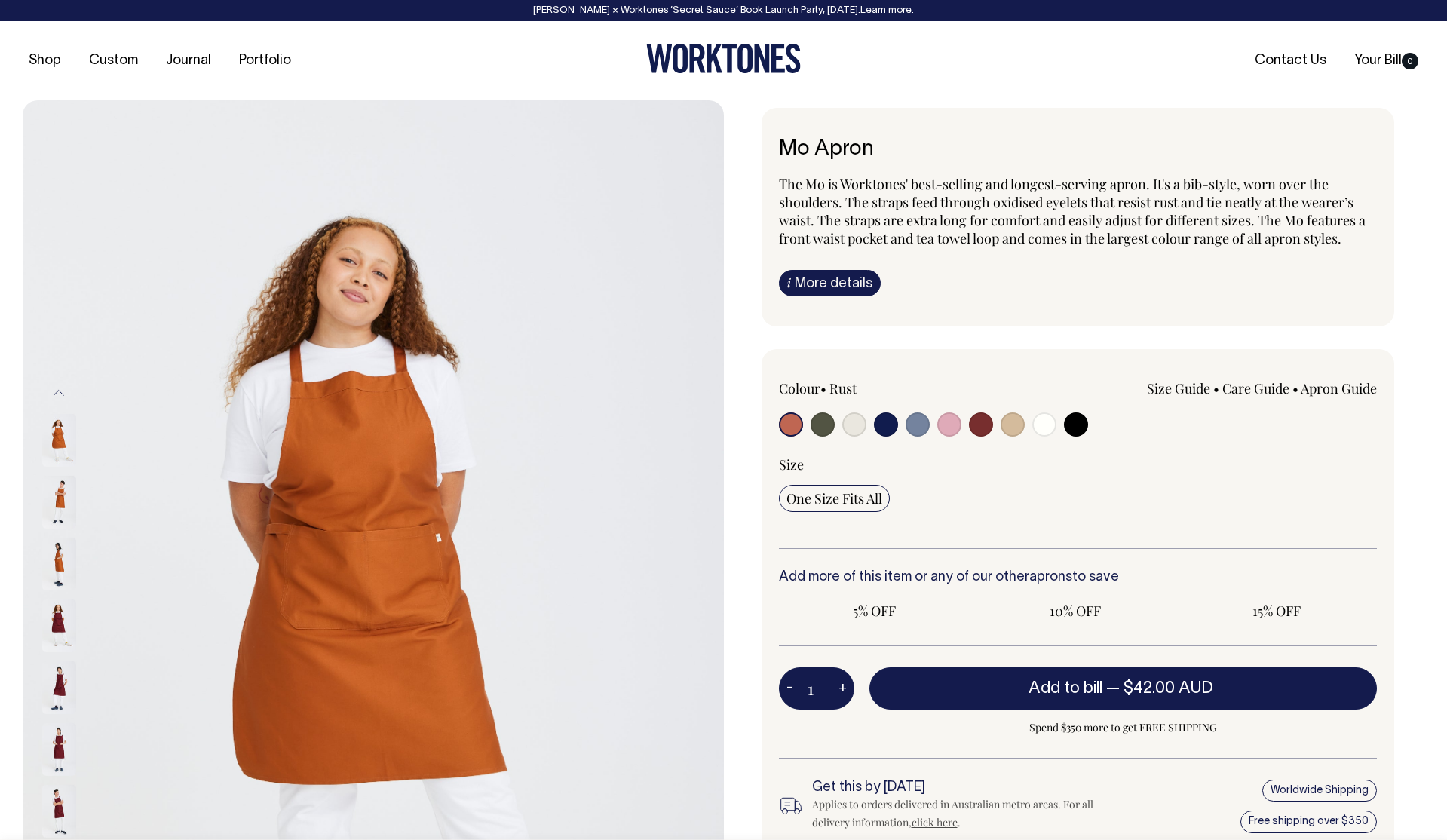
radio input "true"
select select "Dark Navy"
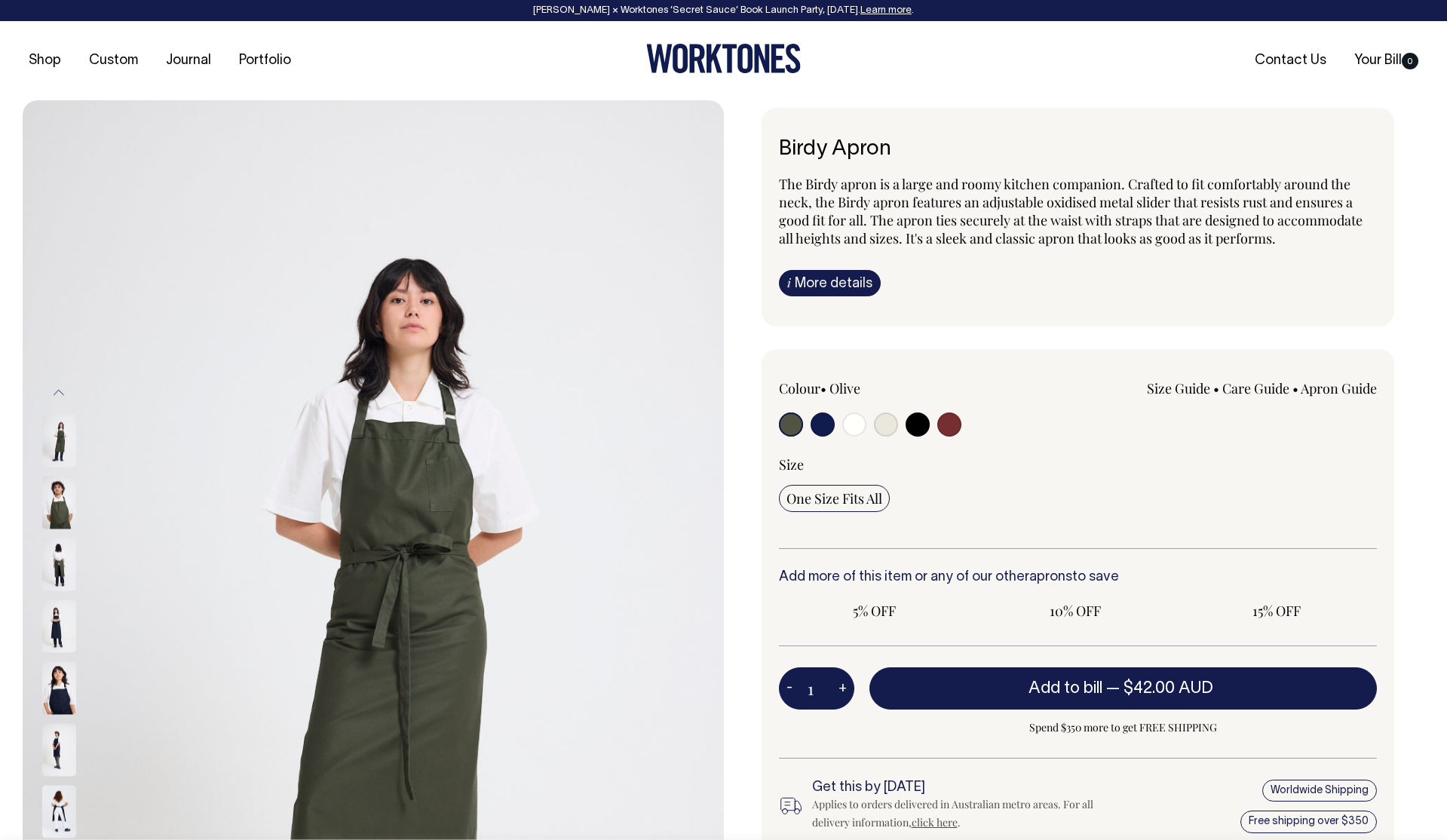
radio input "true"
select select "Black"
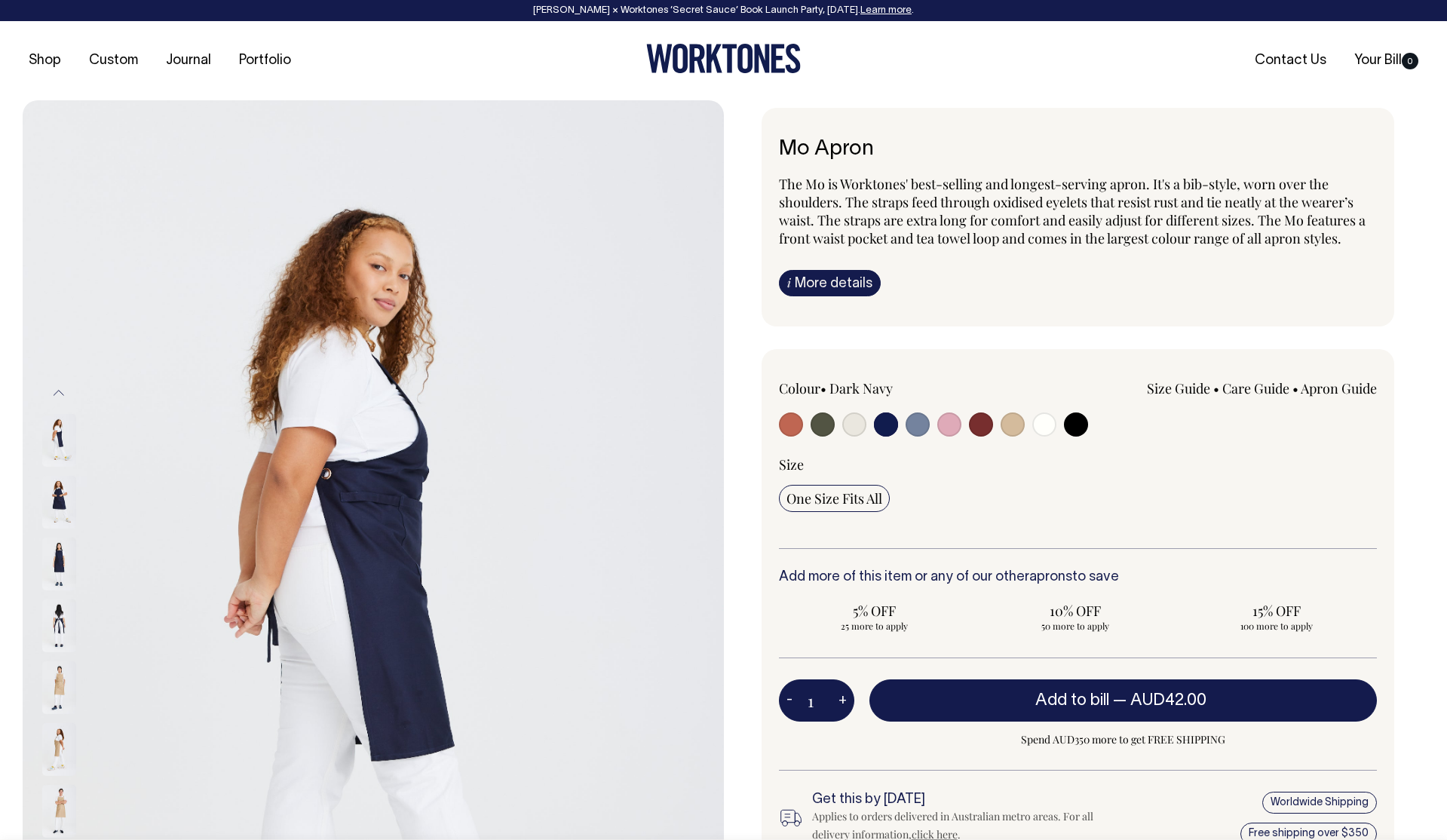
select select "Dark Navy"
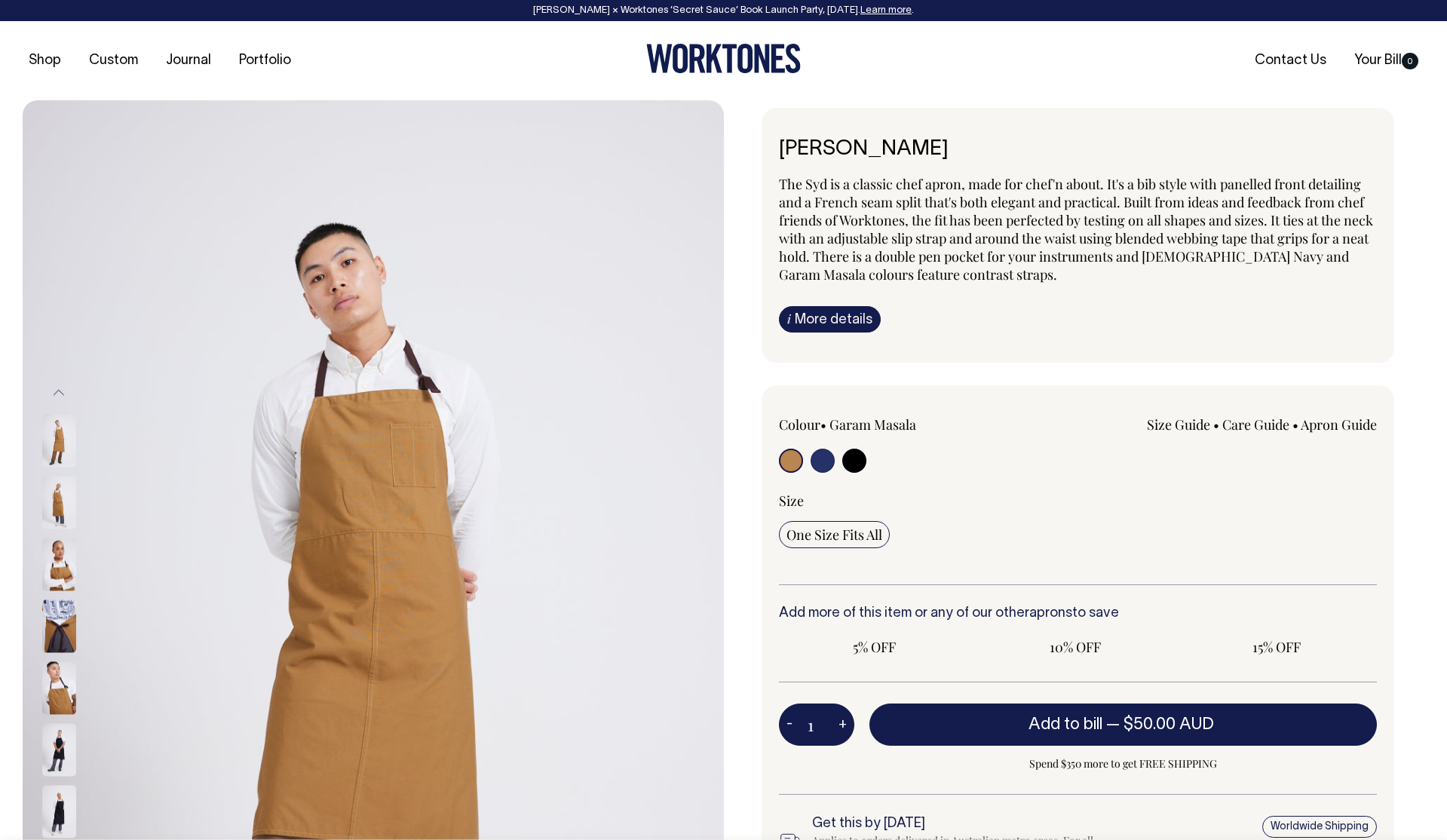
radio input "true"
select select "French Navy"
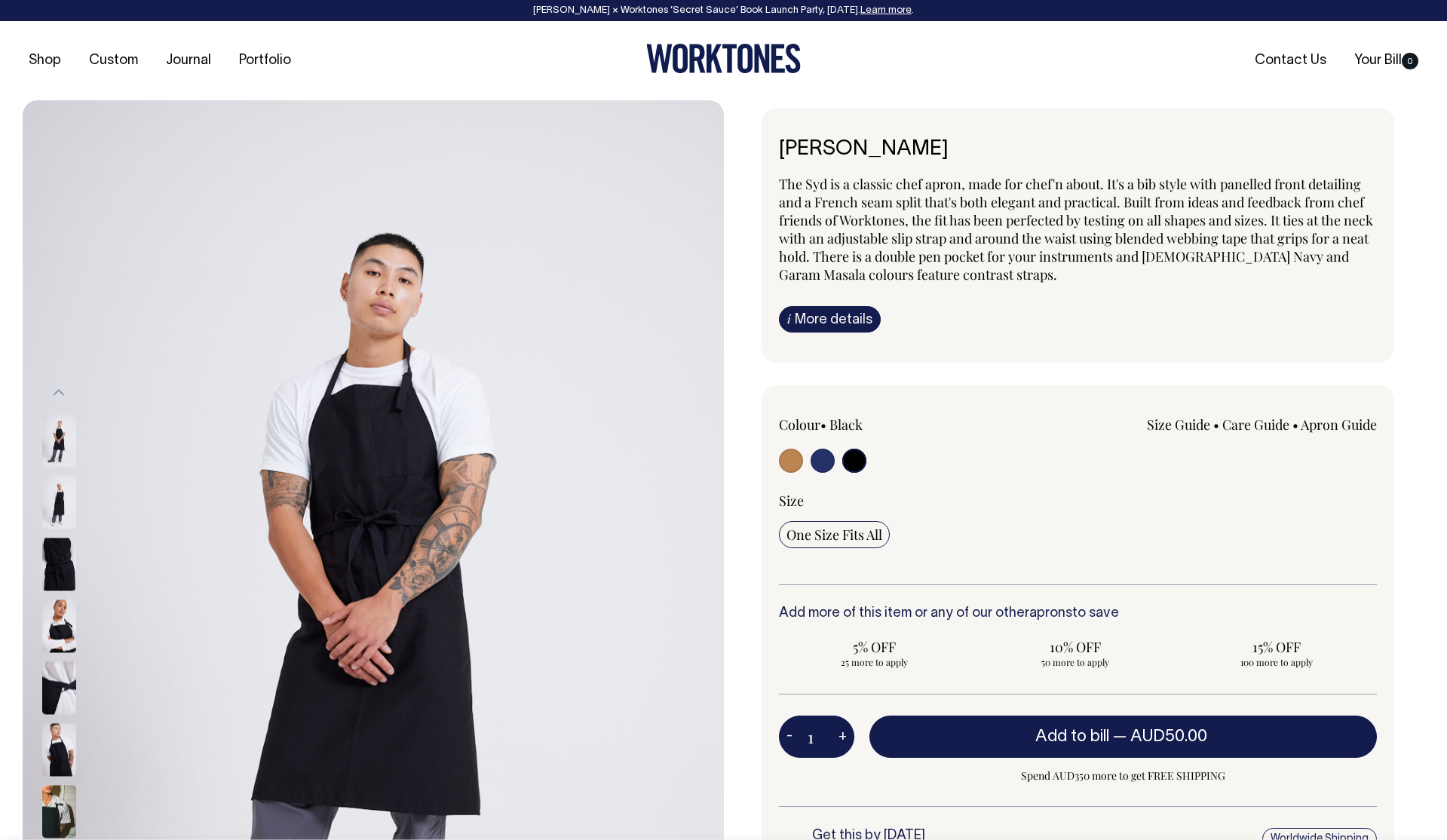
select select "Black"
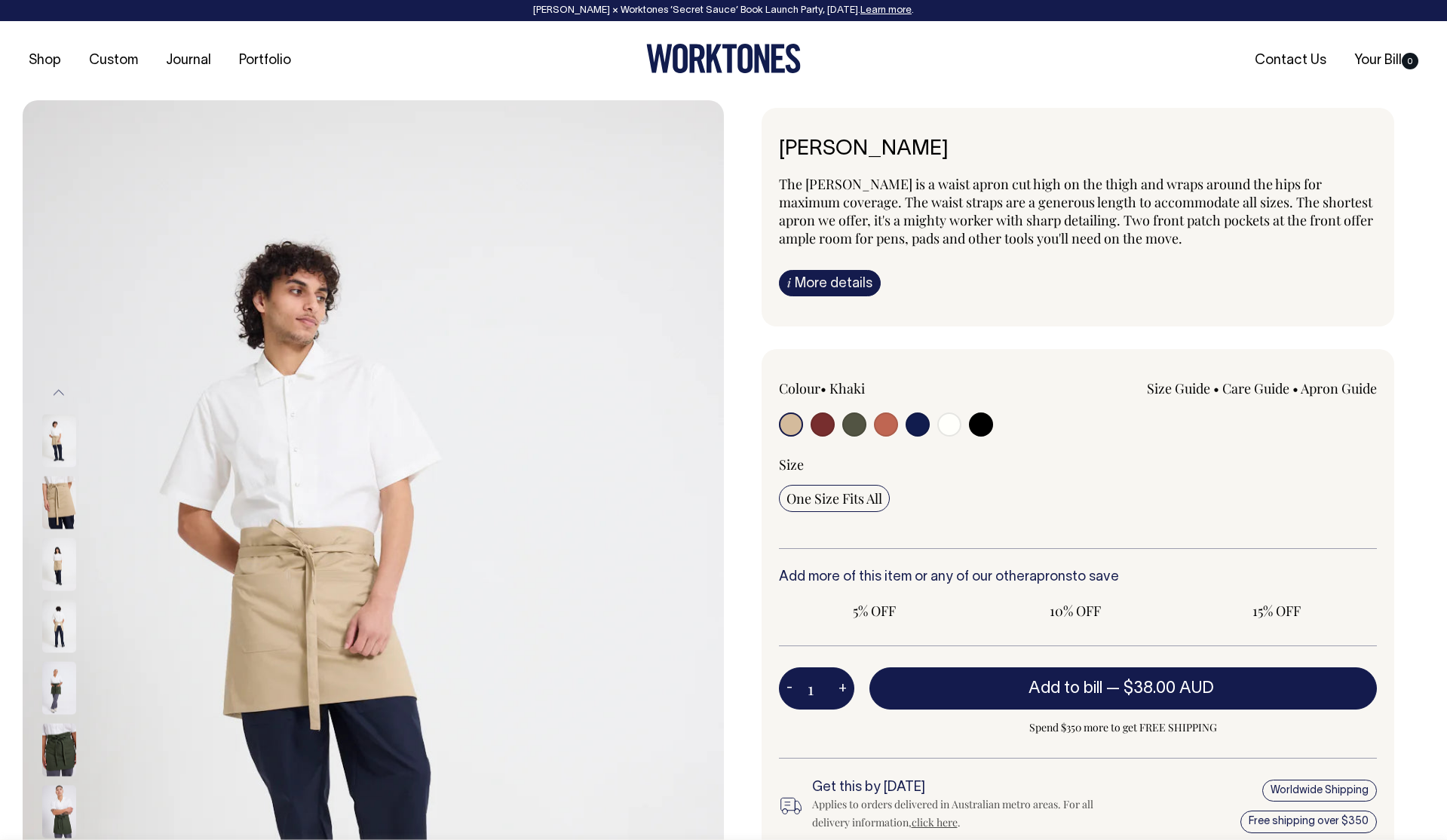
radio input "true"
select select "Rust"
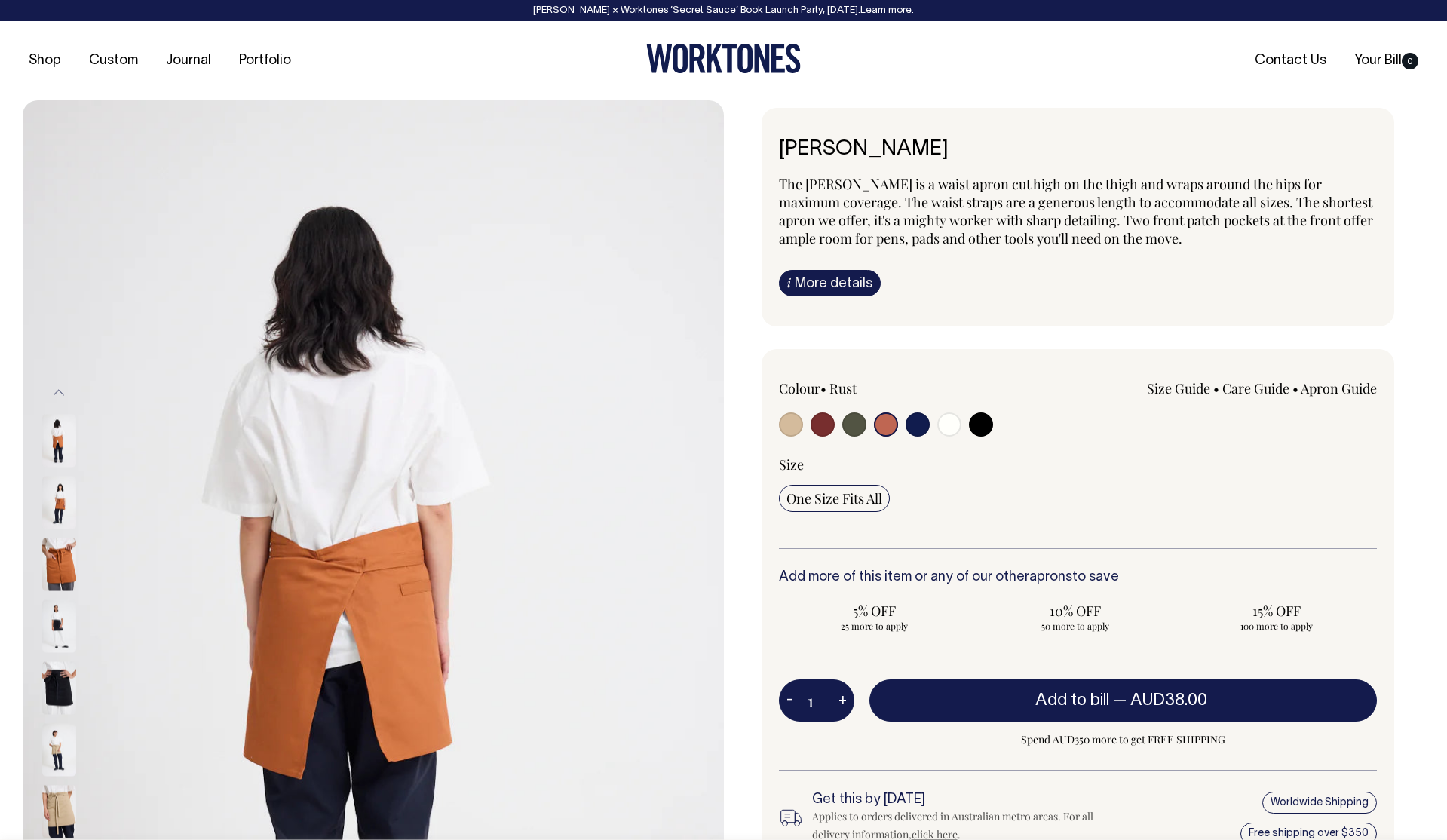
click at [977, 427] on input "radio" at bounding box center [981, 425] width 24 height 24
radio input "true"
select select "Black"
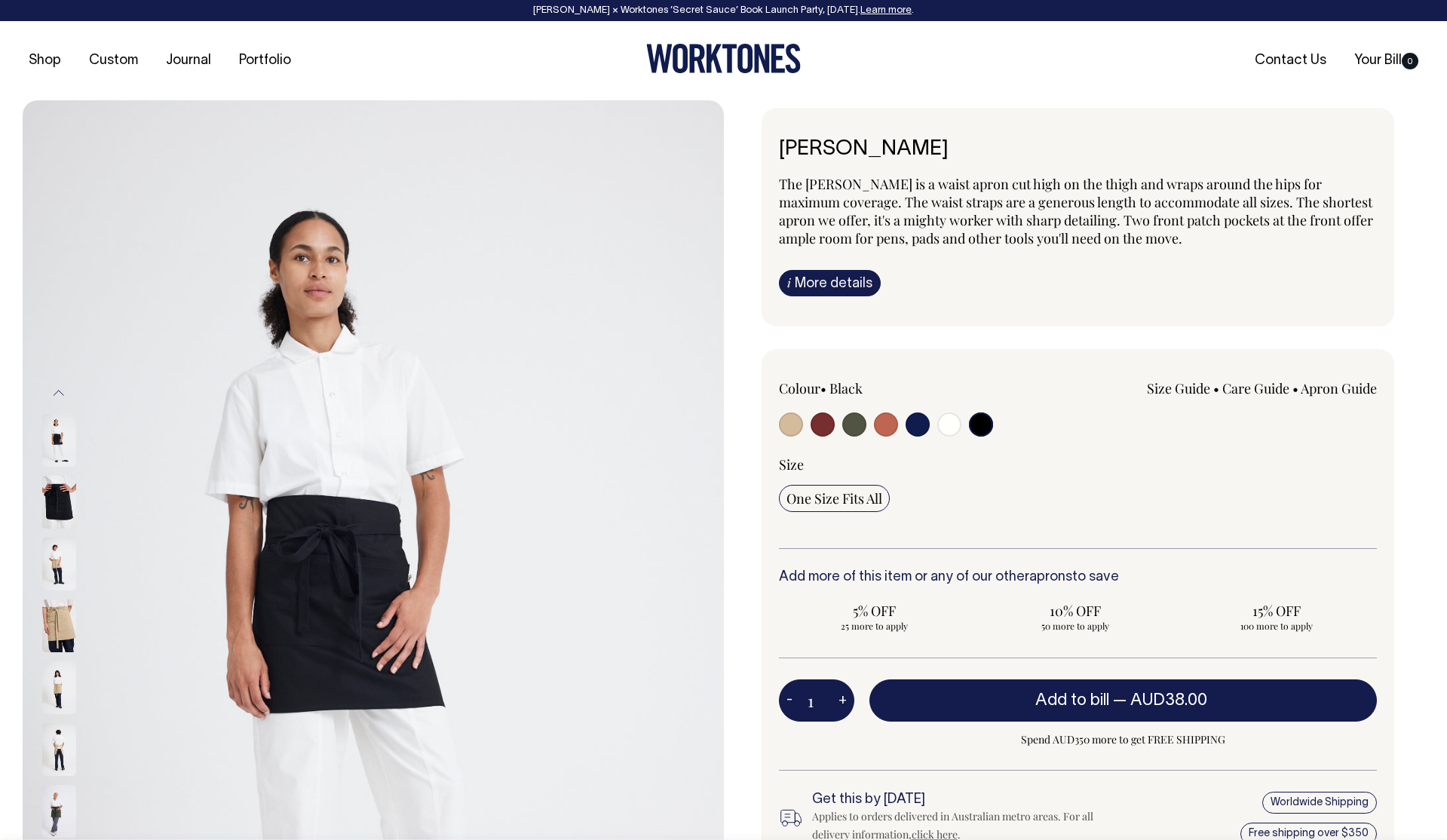
click at [851, 426] on input "radio" at bounding box center [855, 425] width 24 height 24
radio input "true"
select select "Olive"
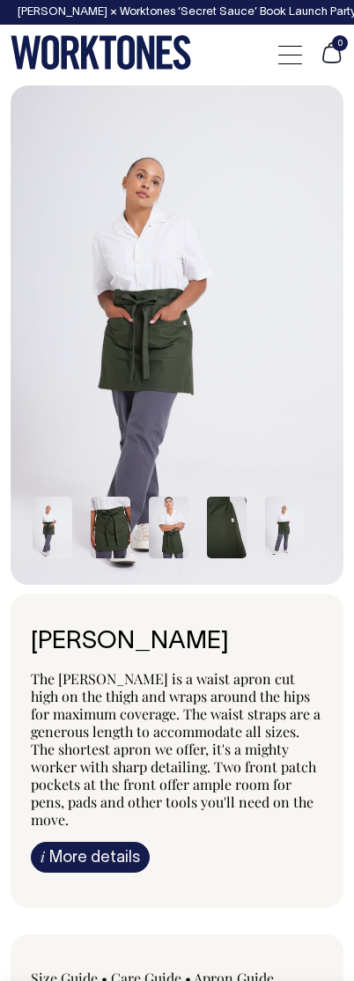
click at [352, 107] on div at bounding box center [177, 974] width 354 height 1779
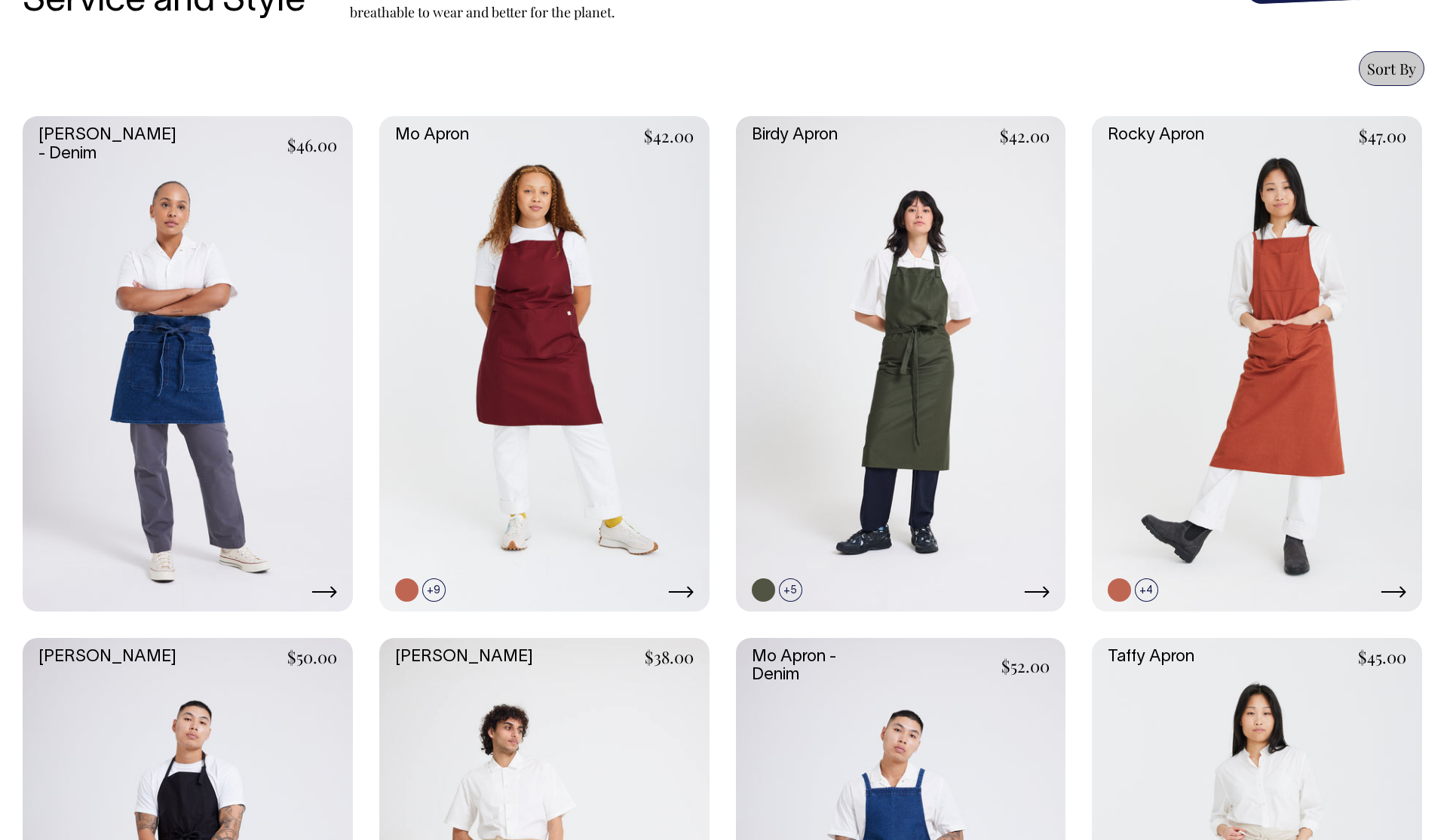
scroll to position [634, 0]
click at [790, 589] on link at bounding box center [790, 590] width 23 height 23
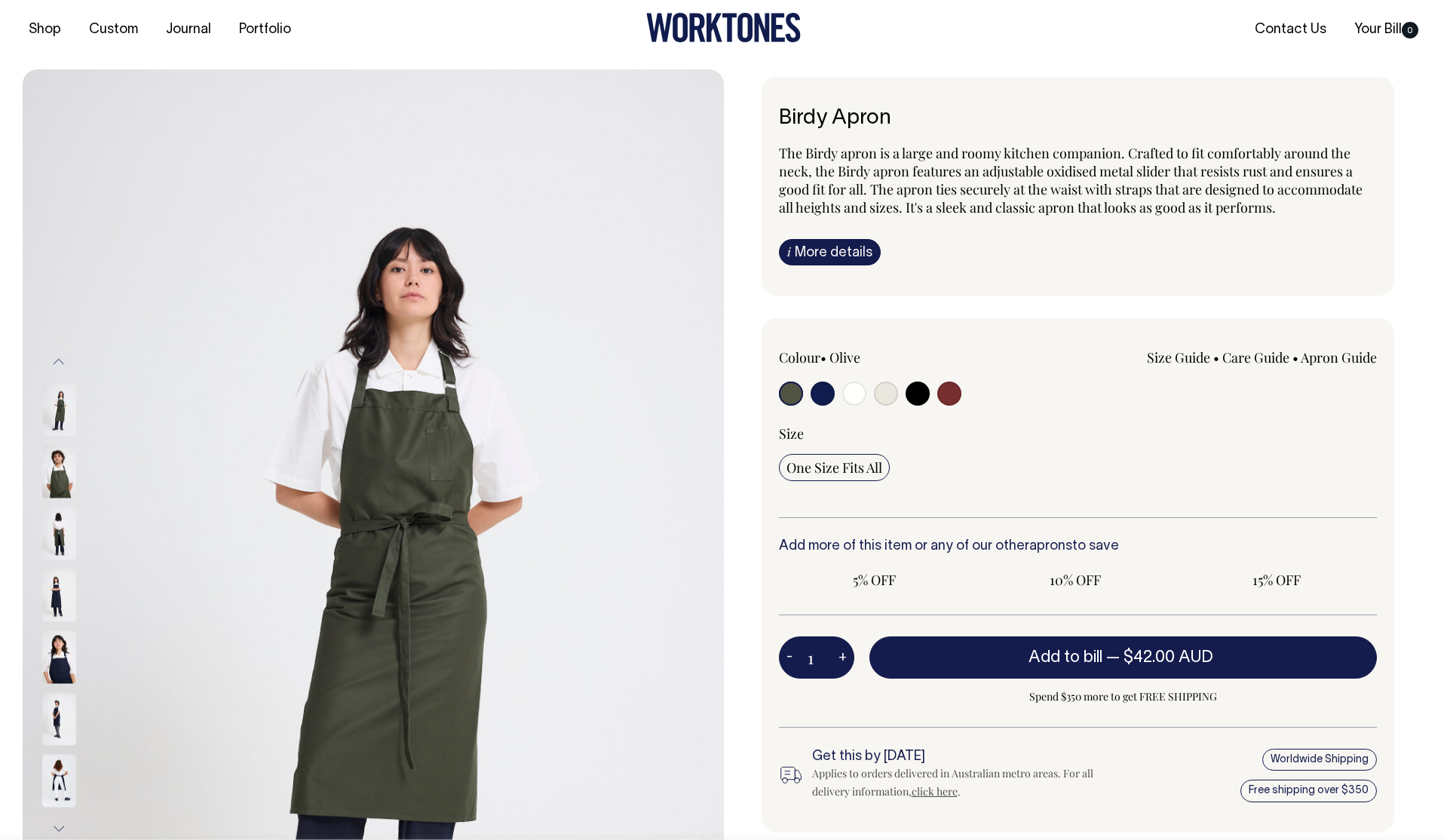
radio input "true"
select select "Dark Navy"
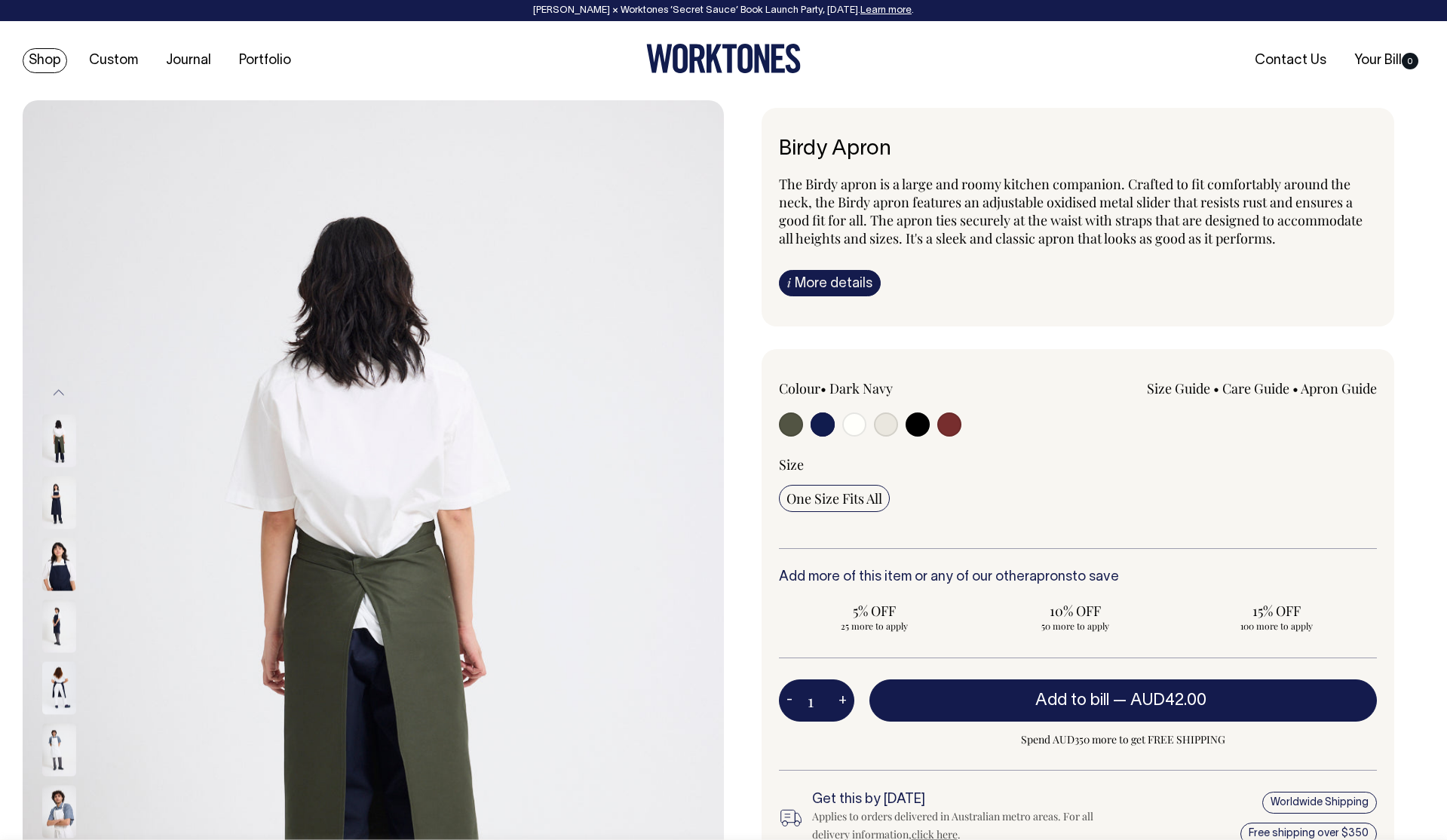
click at [51, 61] on link "Shop" at bounding box center [45, 60] width 45 height 25
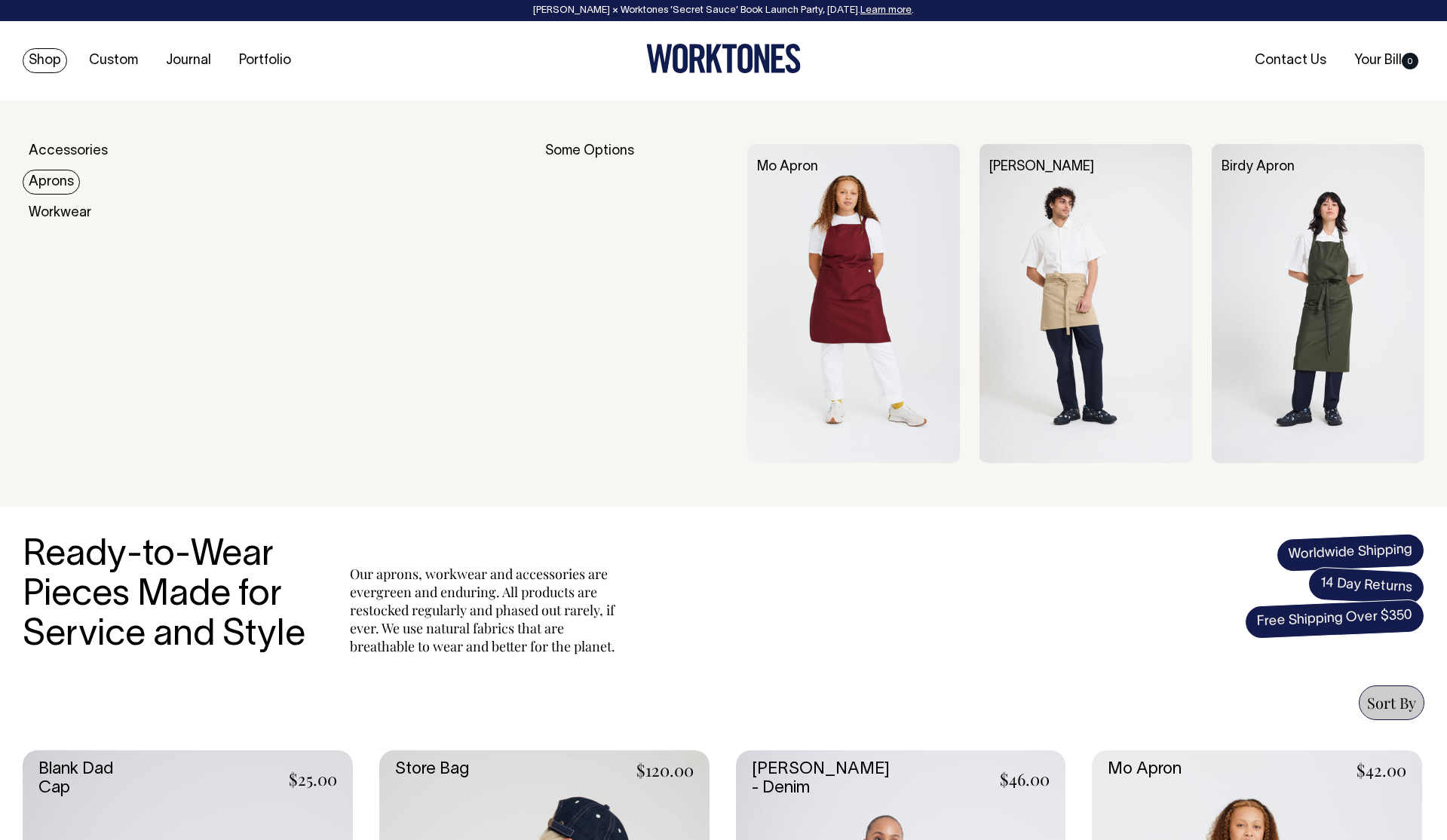
click at [64, 178] on link "Aprons" at bounding box center [51, 182] width 57 height 25
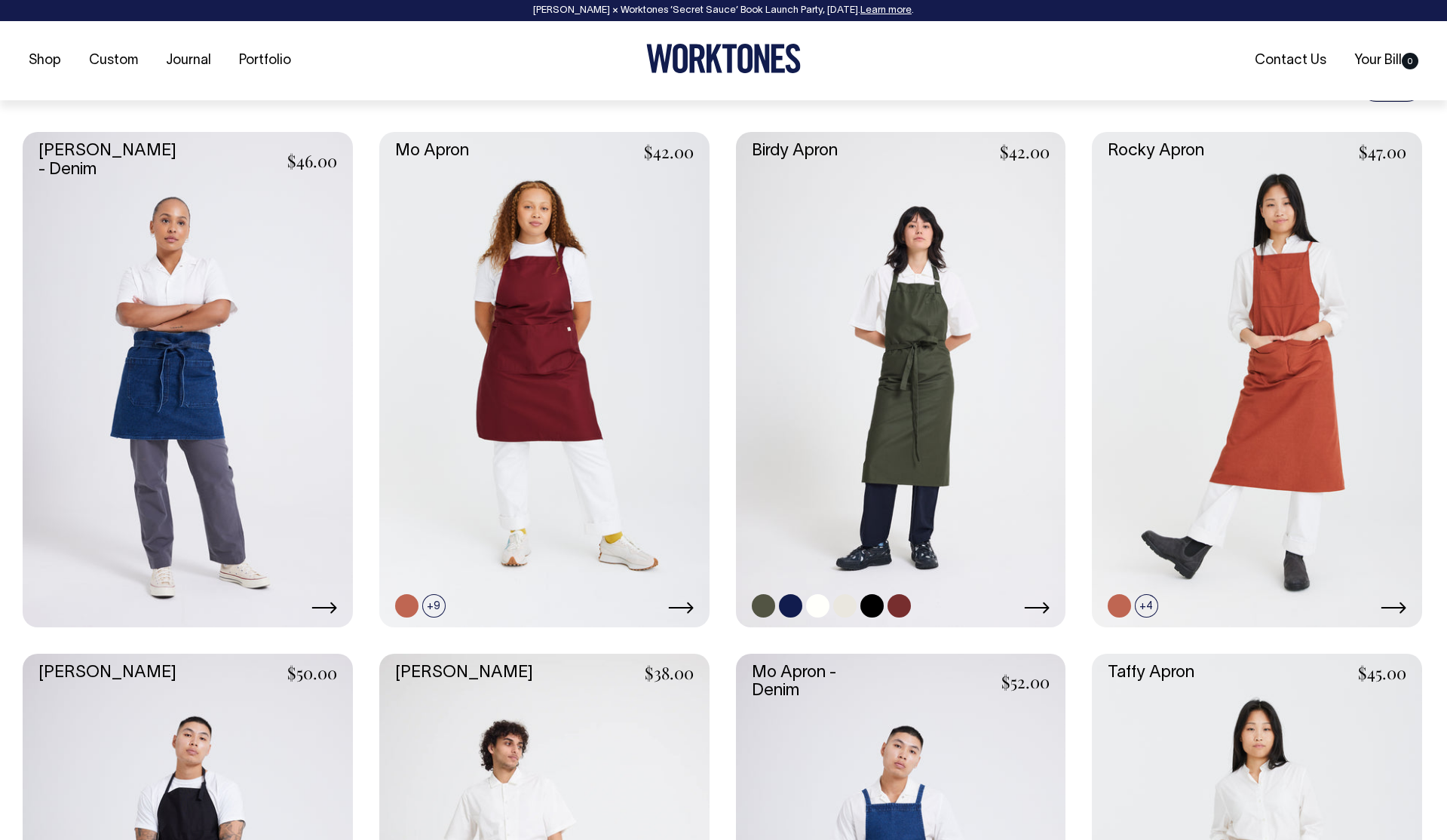
scroll to position [619, 0]
click at [792, 605] on link at bounding box center [790, 605] width 23 height 23
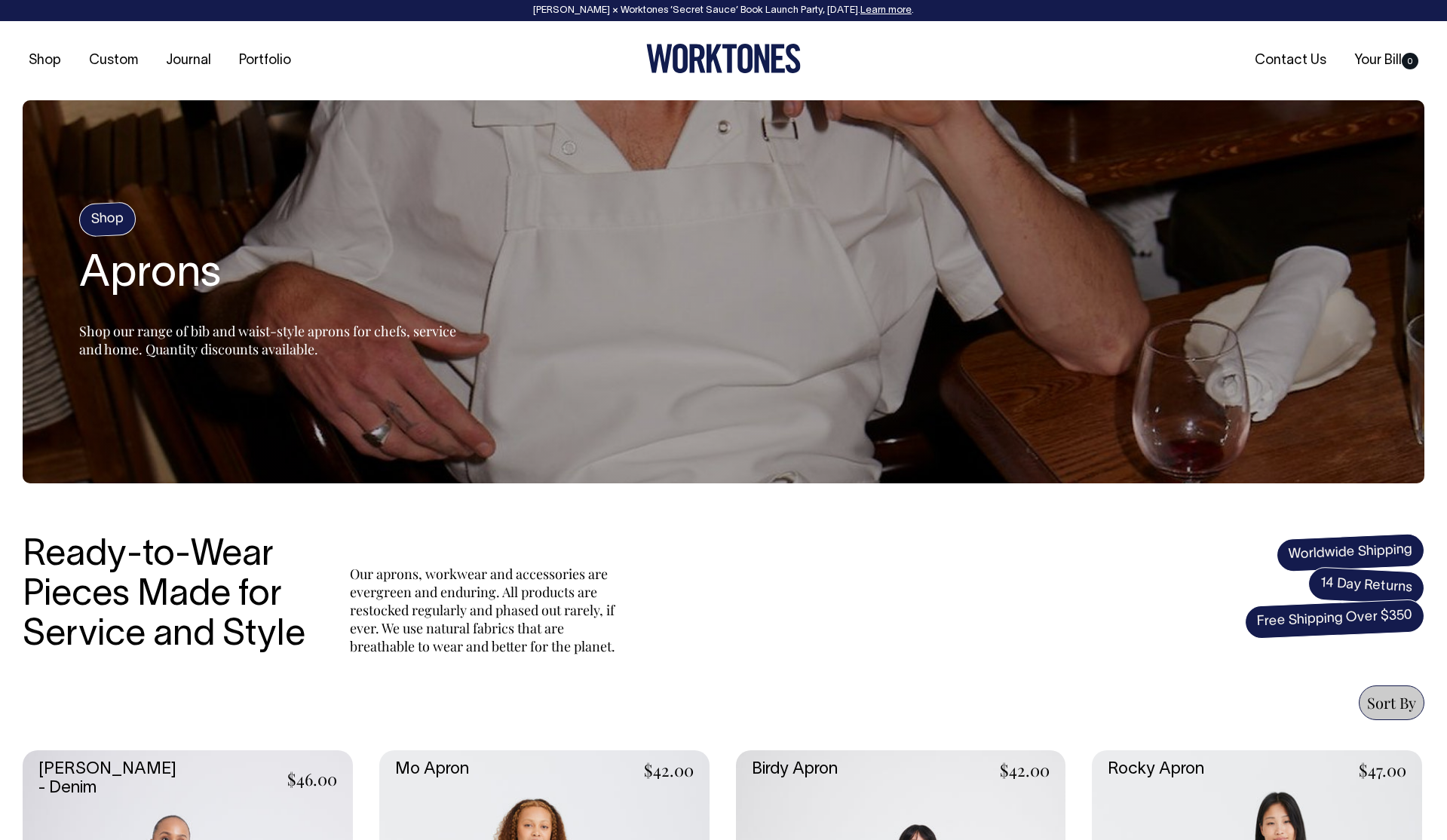
scroll to position [0, 0]
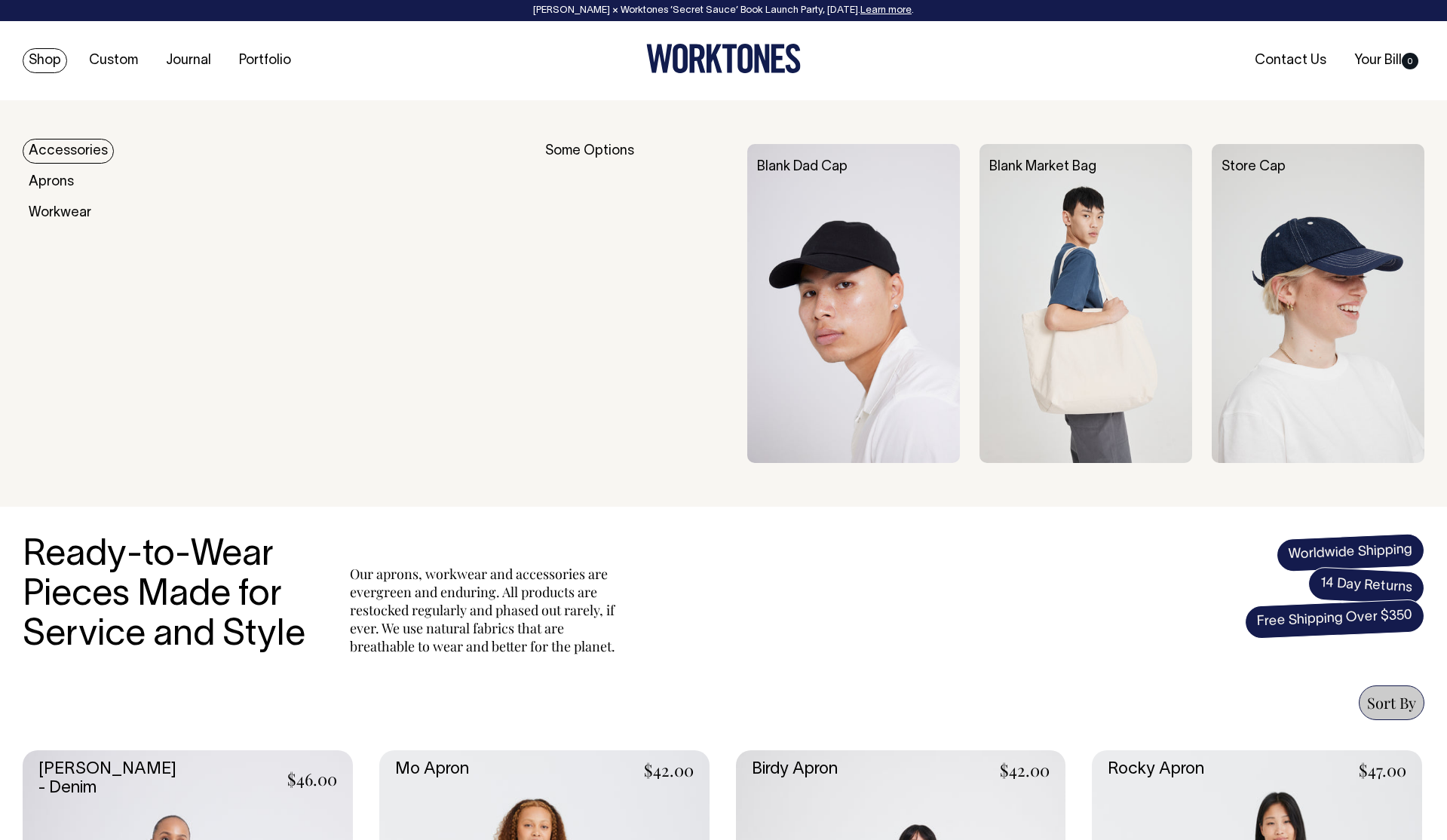
click at [51, 61] on link "Shop" at bounding box center [45, 60] width 45 height 25
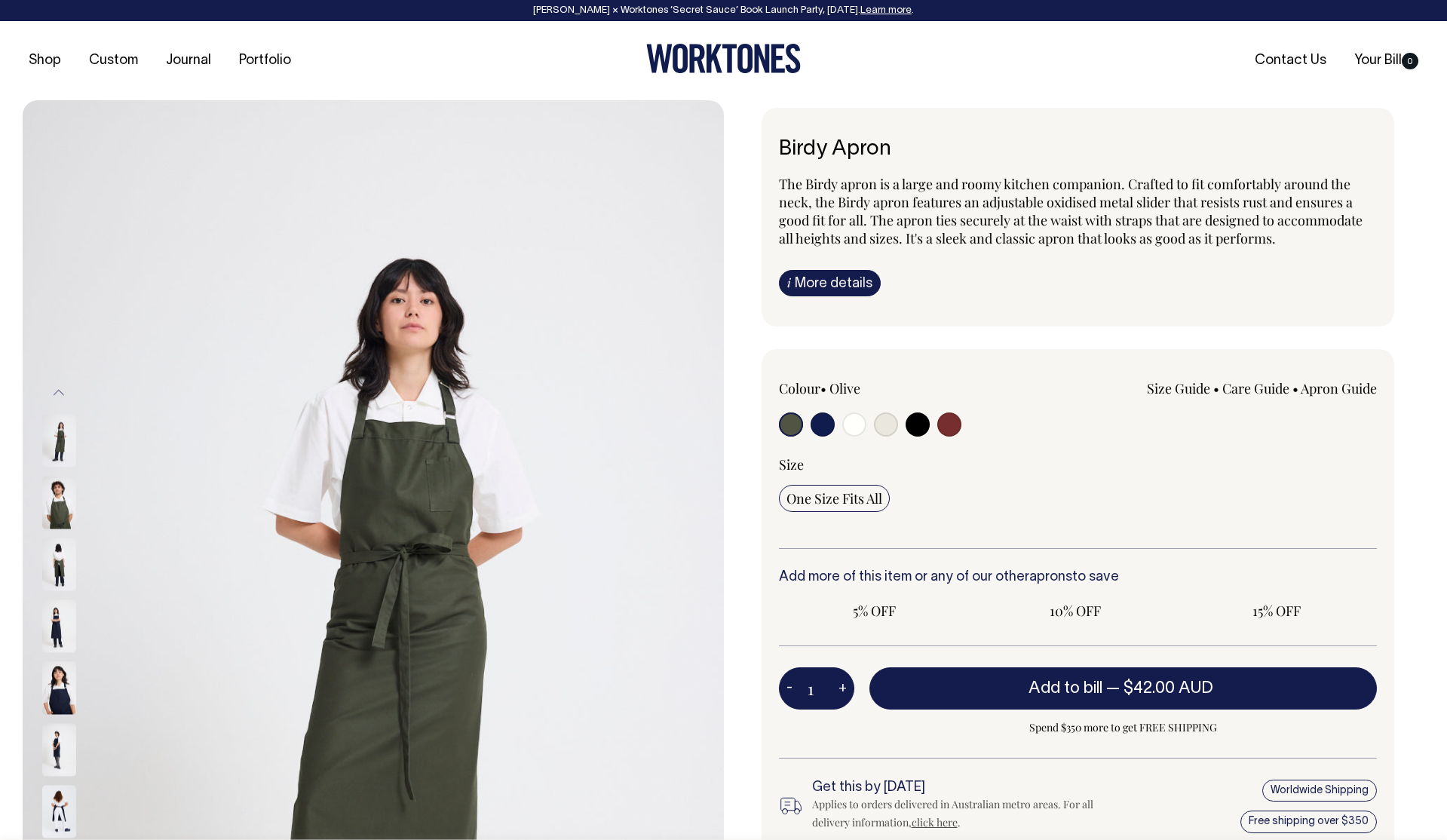
radio input "true"
select select "Dark Navy"
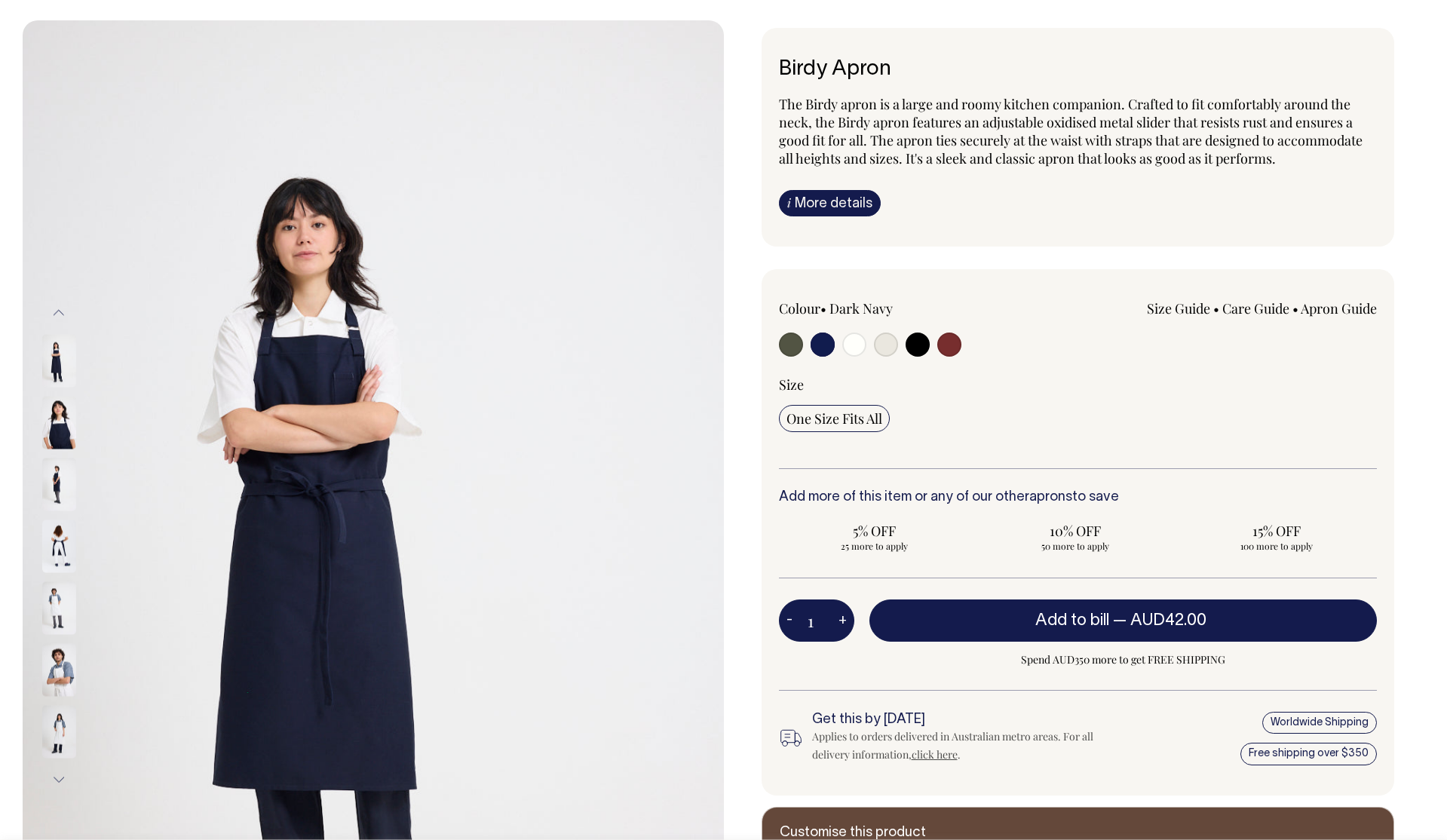
scroll to position [80, 0]
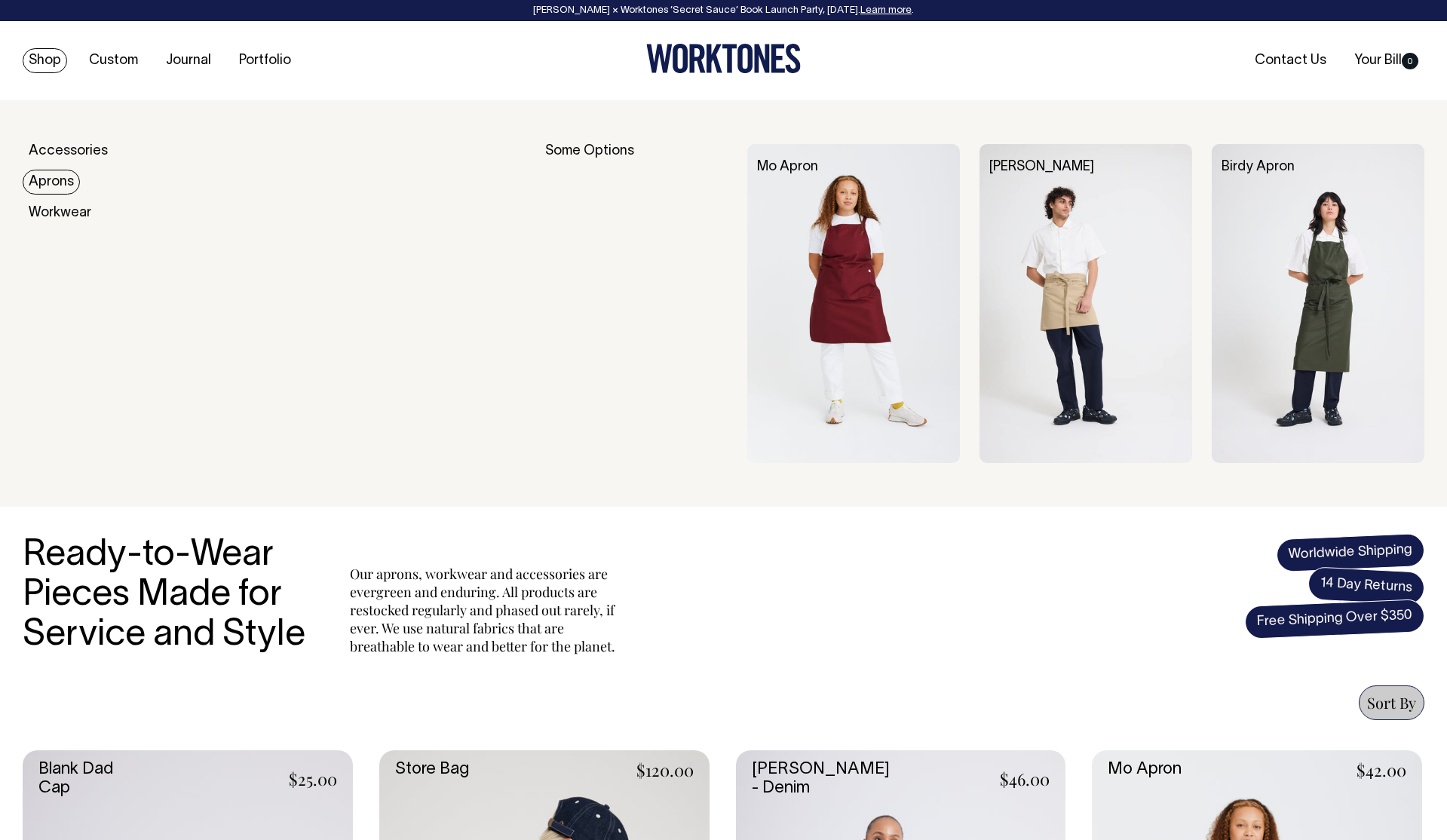
click at [57, 188] on link "Aprons" at bounding box center [51, 182] width 57 height 25
